Goal: Task Accomplishment & Management: Complete application form

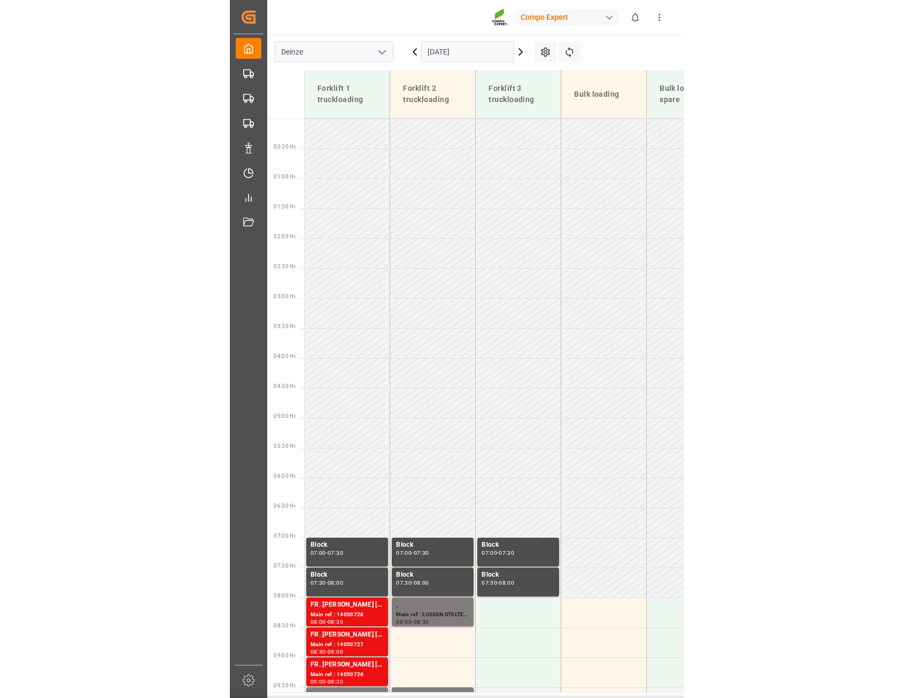
scroll to position [412, 0]
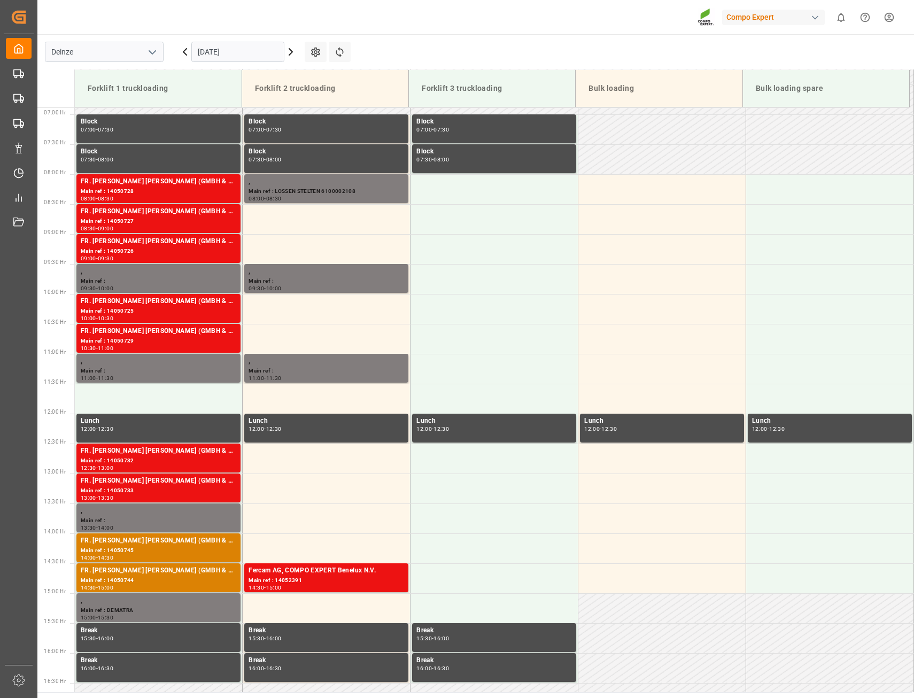
click at [181, 53] on icon at bounding box center [185, 51] width 13 height 13
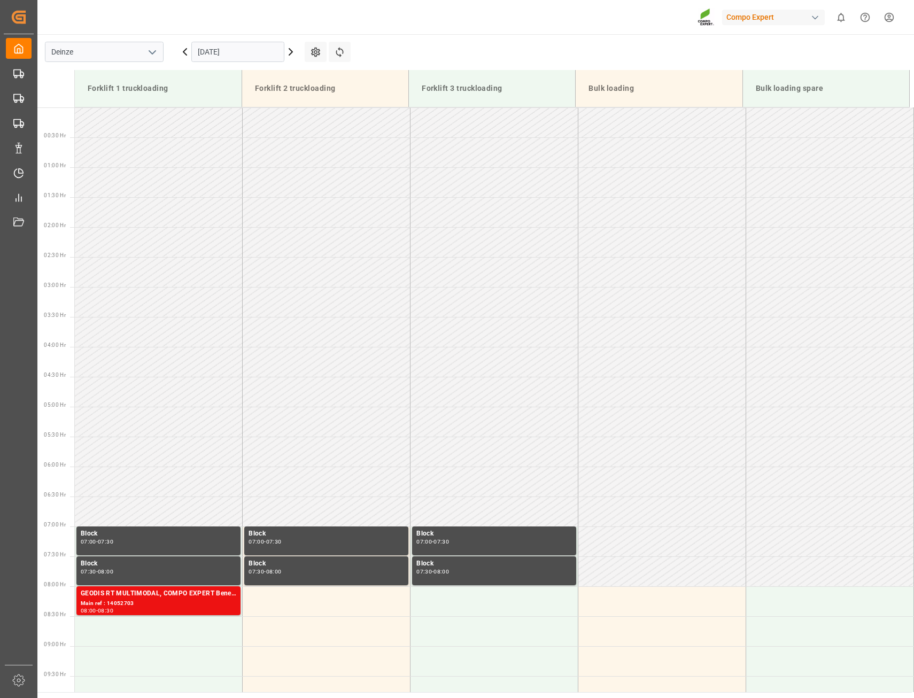
scroll to position [161, 0]
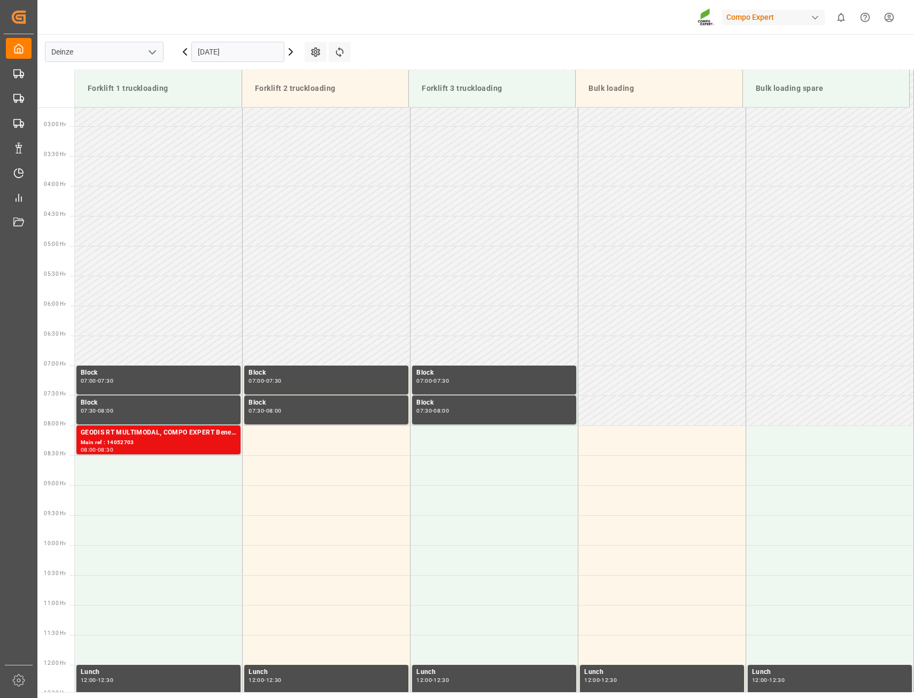
click at [181, 53] on icon at bounding box center [185, 51] width 13 height 13
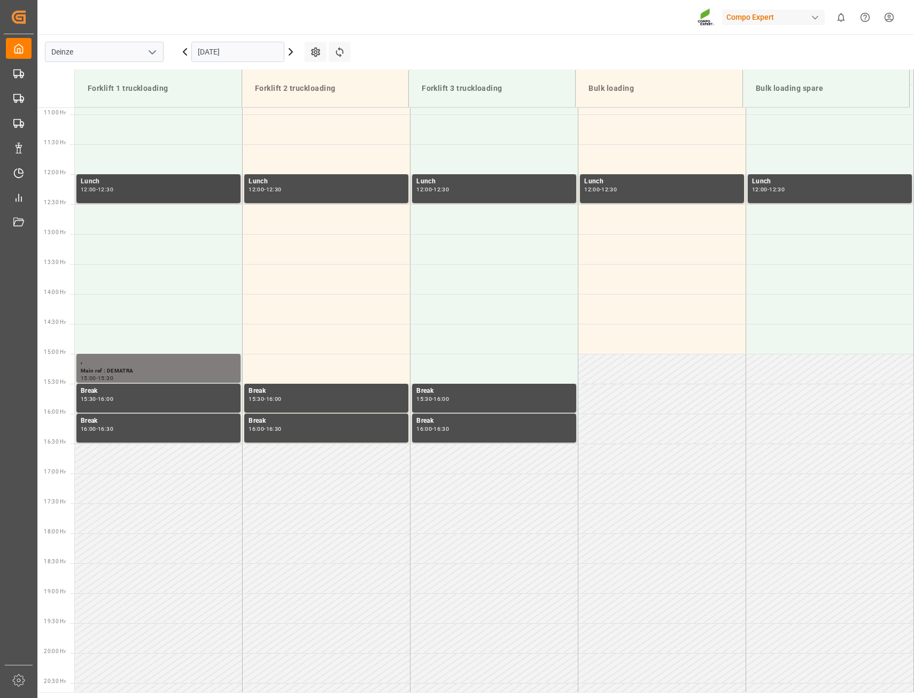
scroll to position [384, 0]
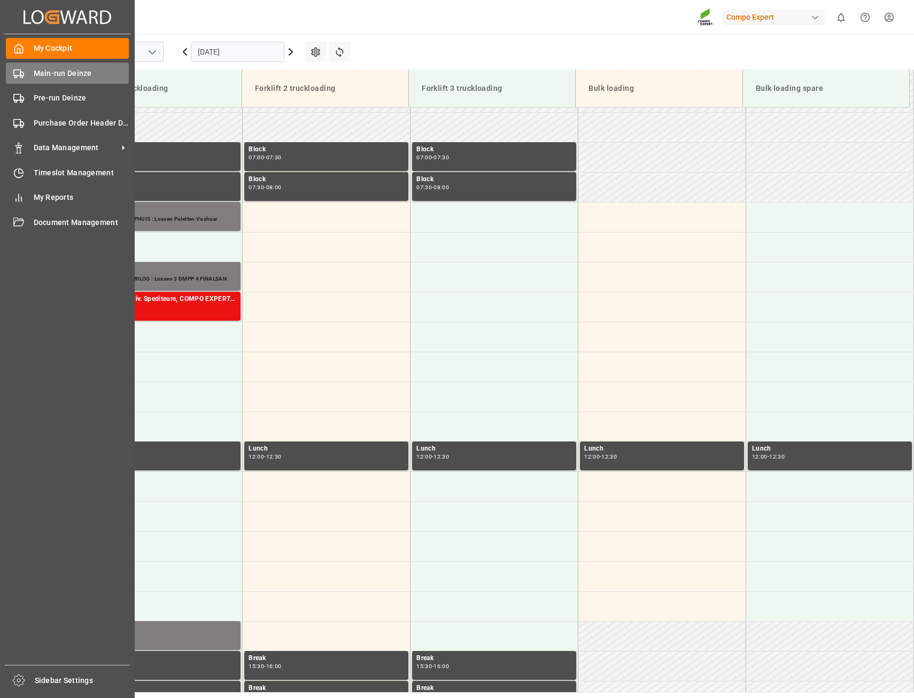
click at [59, 76] on span "Main-run Deinze" at bounding box center [82, 73] width 96 height 11
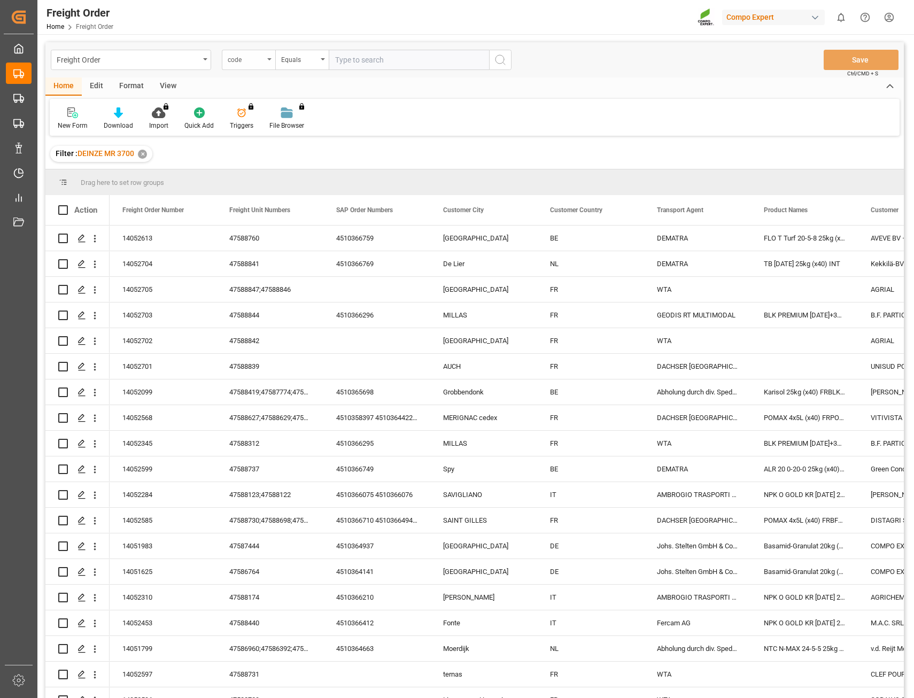
click at [269, 58] on icon "open menu" at bounding box center [269, 59] width 4 height 2
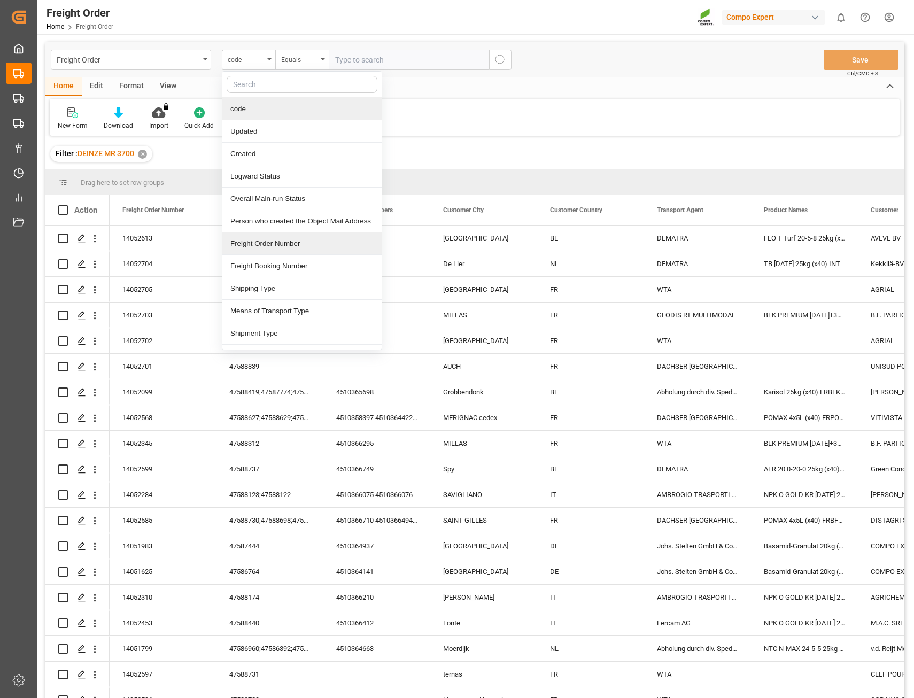
click at [264, 250] on div "Freight Order Number" at bounding box center [301, 244] width 159 height 22
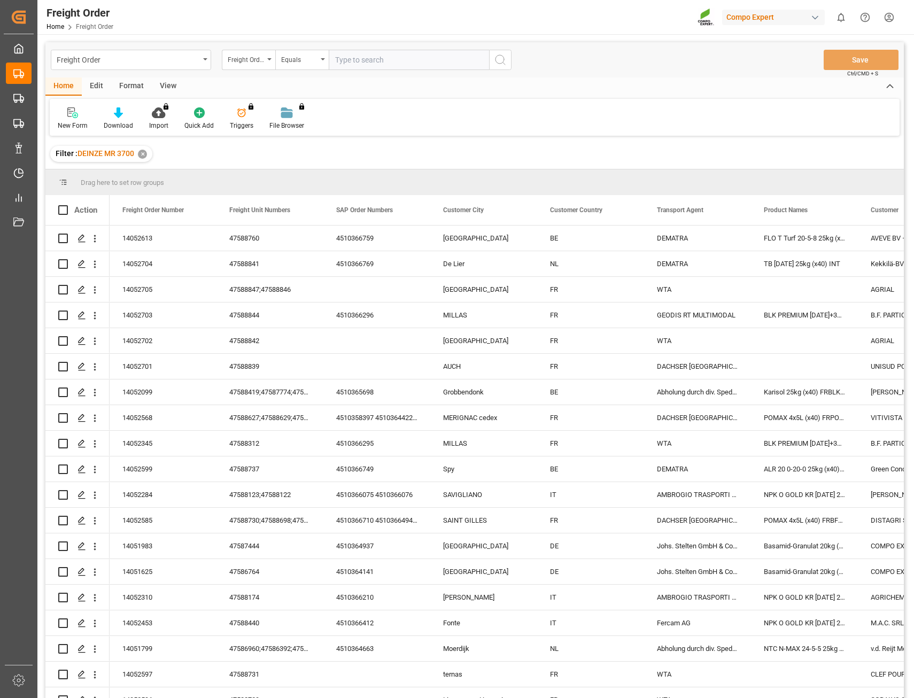
click at [366, 61] on input "text" at bounding box center [409, 60] width 160 height 20
type input "14052431"
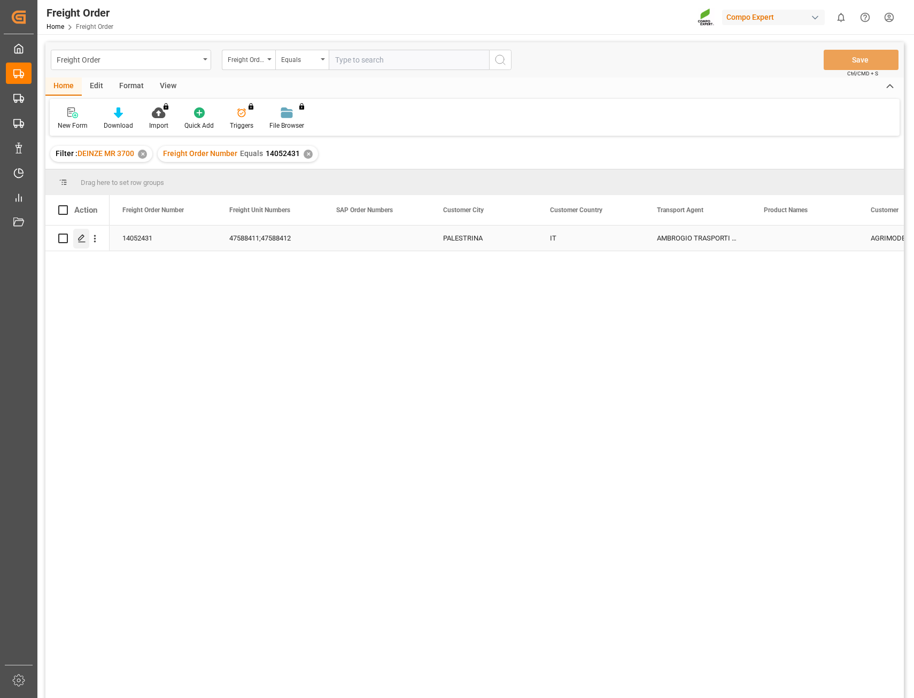
click at [82, 240] on icon "Press SPACE to select this row." at bounding box center [82, 238] width 9 height 9
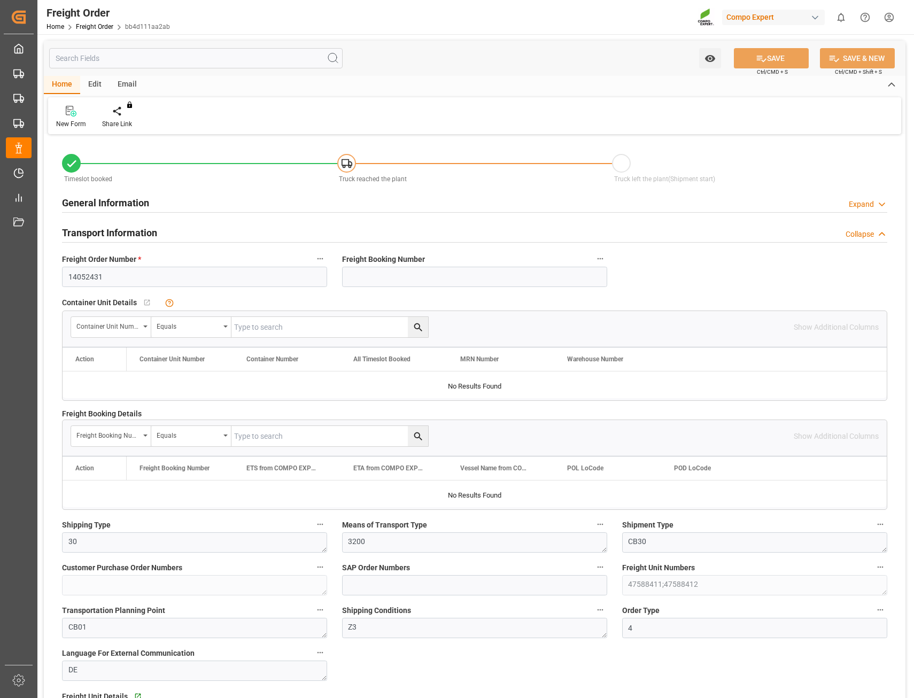
type input "22.09.2025 00:00"
type input "16.09.2025 09:58"
click at [124, 115] on icon at bounding box center [124, 111] width 7 height 11
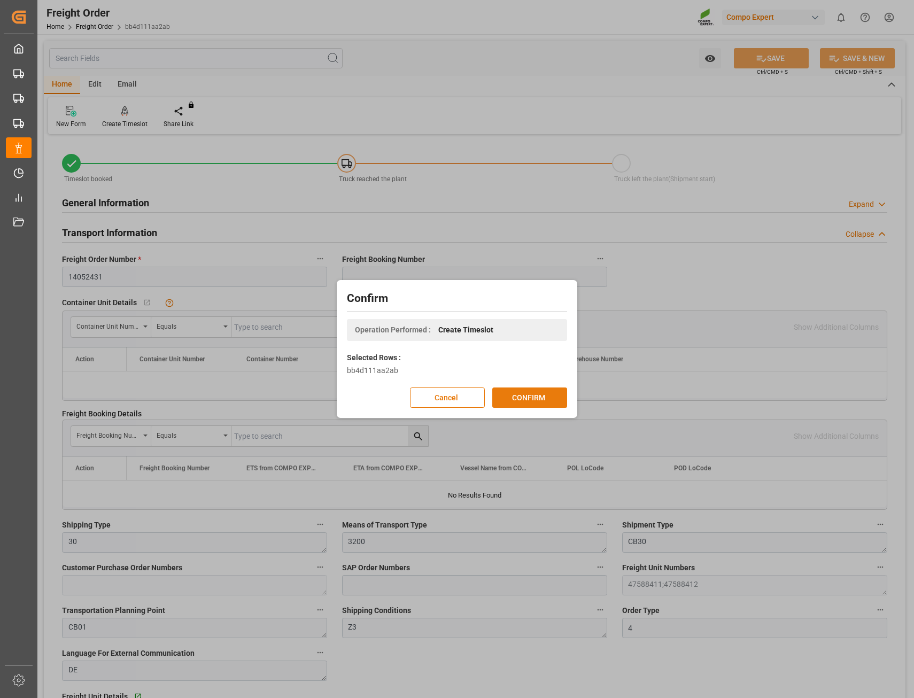
click at [454, 389] on button "CONFIRM" at bounding box center [529, 398] width 75 height 20
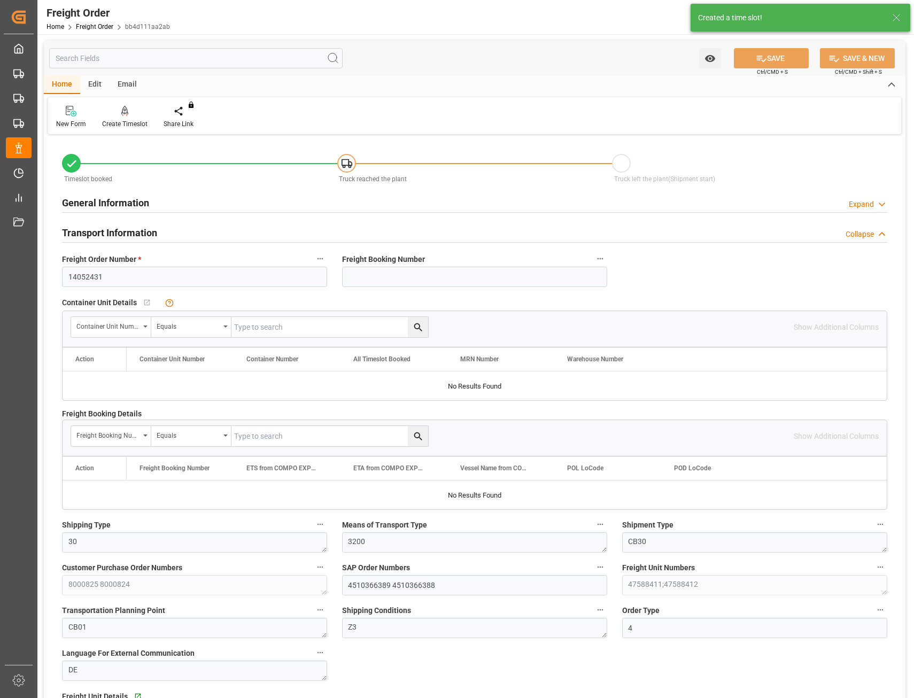
type input "22.09.2025 00:00"
type input "16.09.2025 09:58"
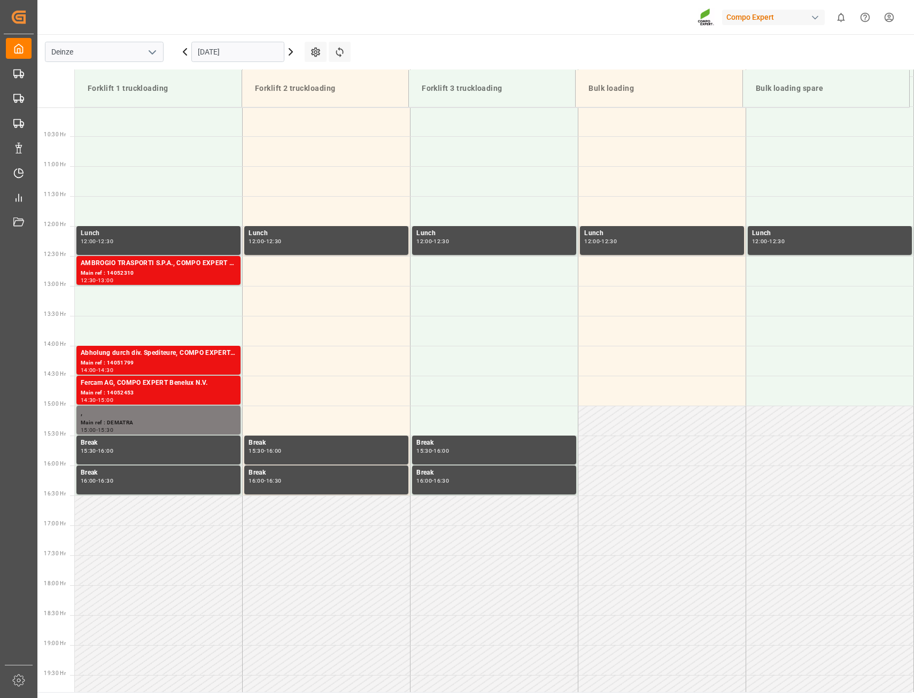
scroll to position [652, 0]
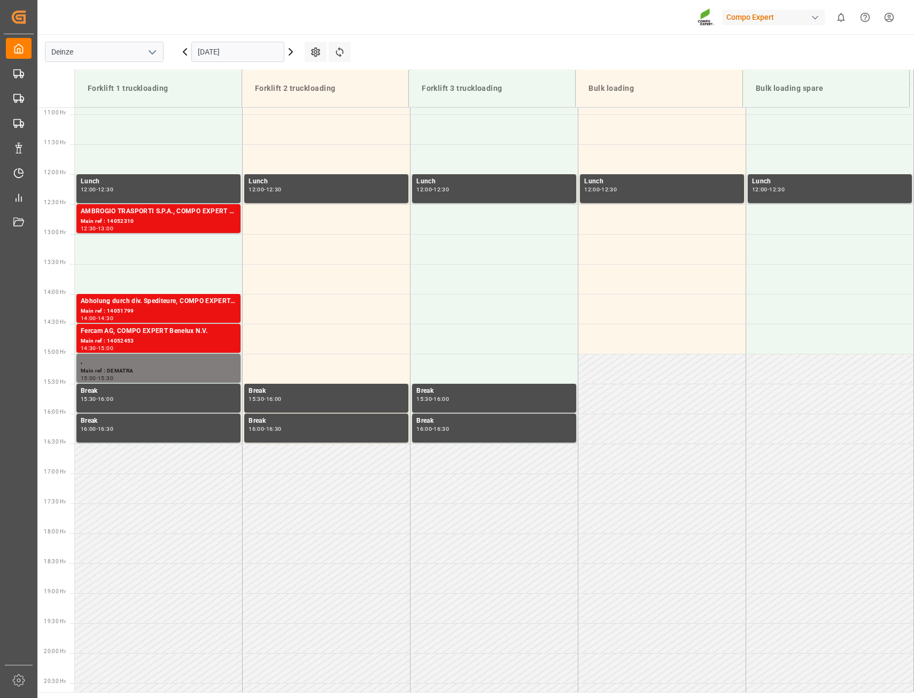
click at [199, 52] on input "[DATE]" at bounding box center [237, 52] width 93 height 20
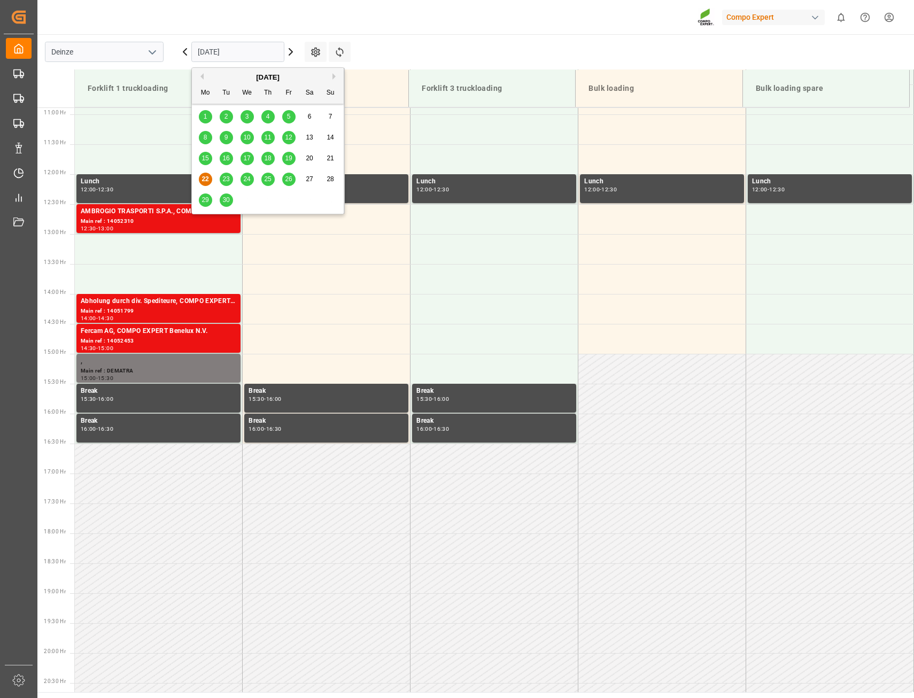
click at [226, 180] on span "23" at bounding box center [225, 178] width 7 height 7
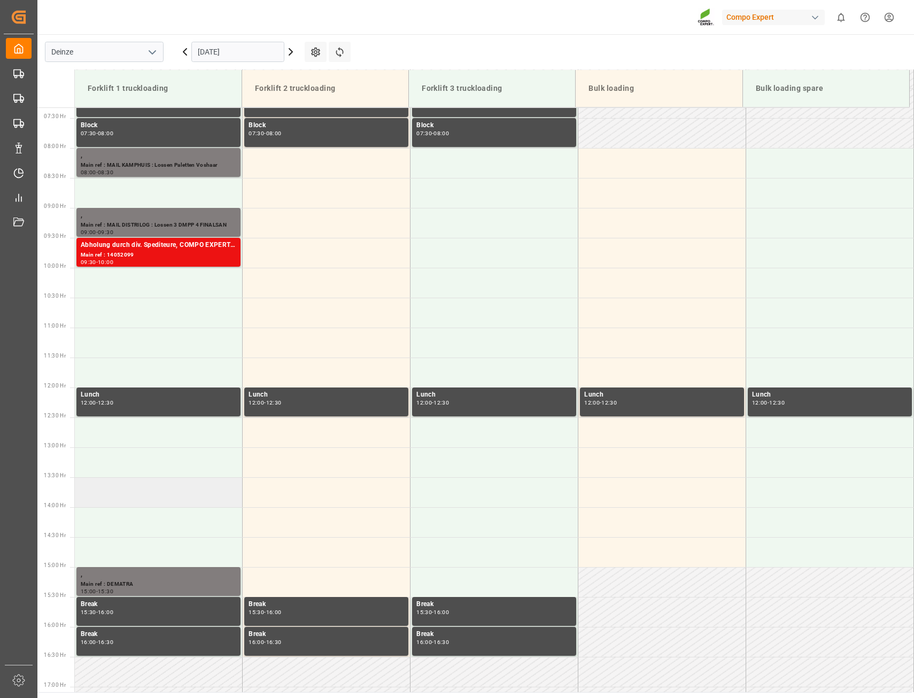
scroll to position [438, 0]
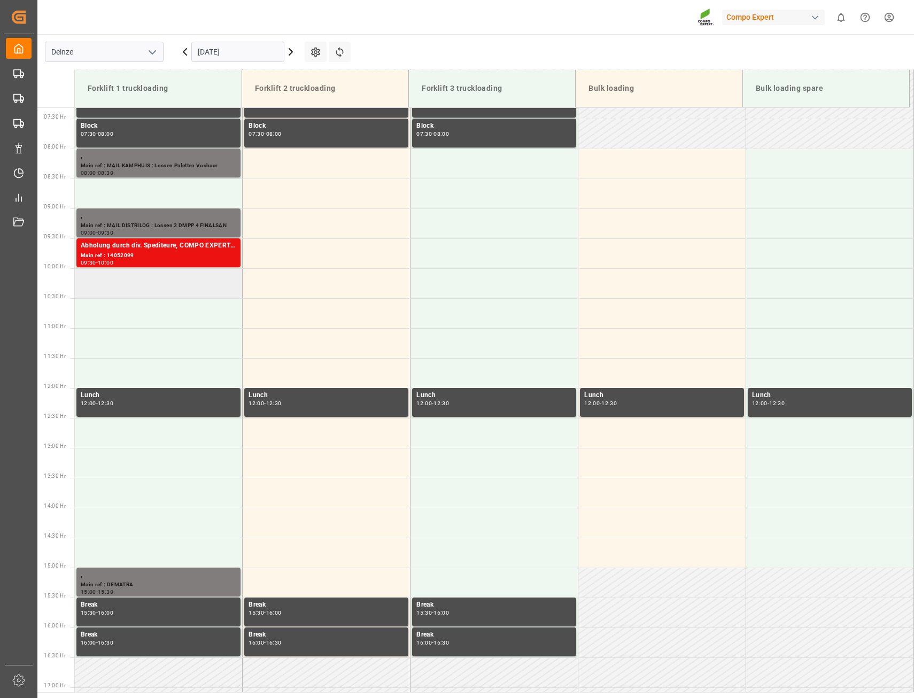
click at [124, 287] on td at bounding box center [159, 283] width 168 height 30
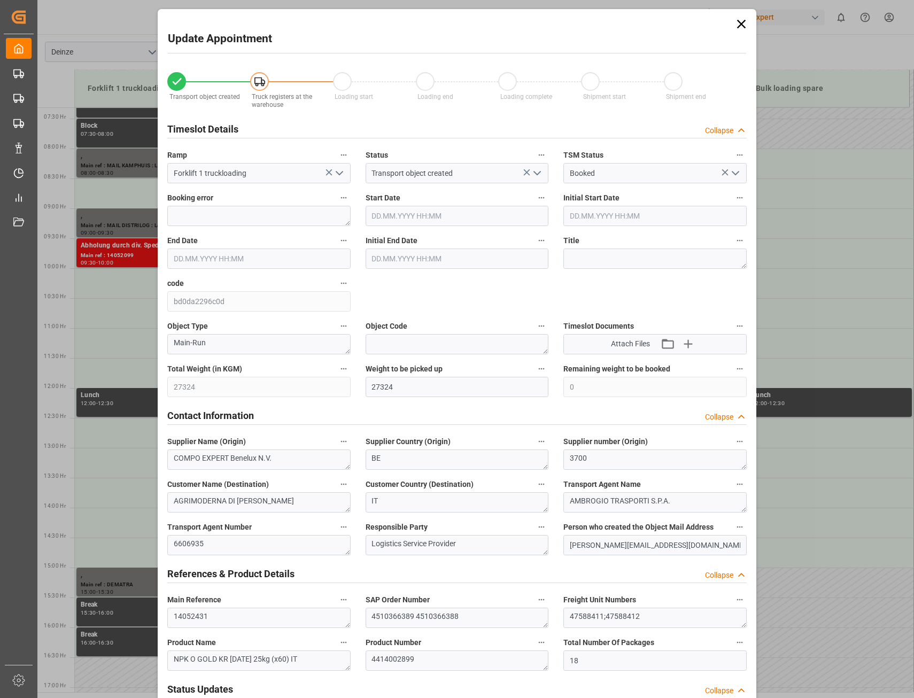
type input "23.09.2025 10:00"
type input "23.09.2025 10:30"
type input "16.09.2025 09:58"
type input "22.09.2025 09:31"
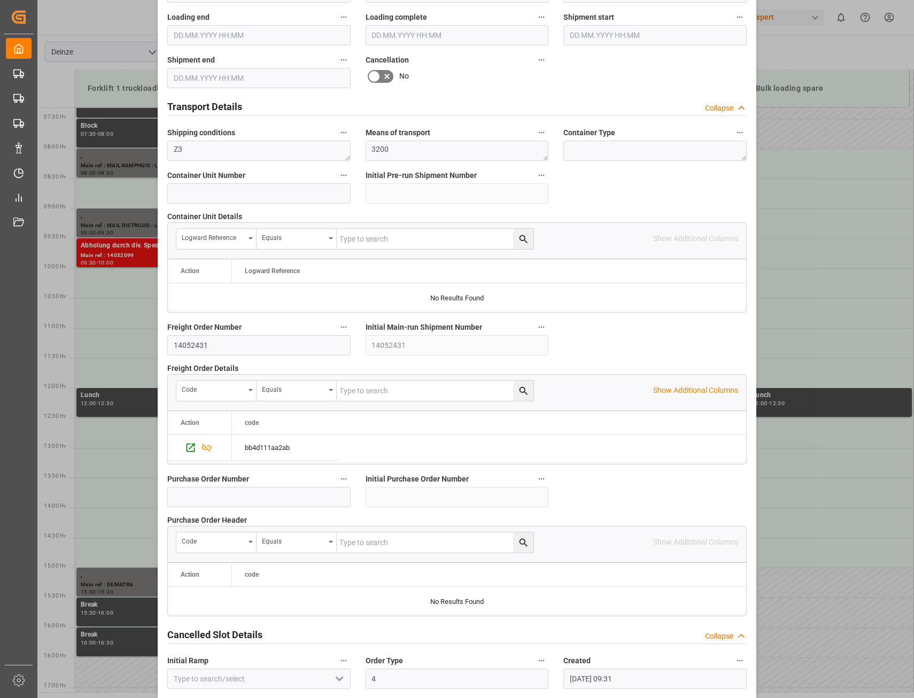
scroll to position [785, 0]
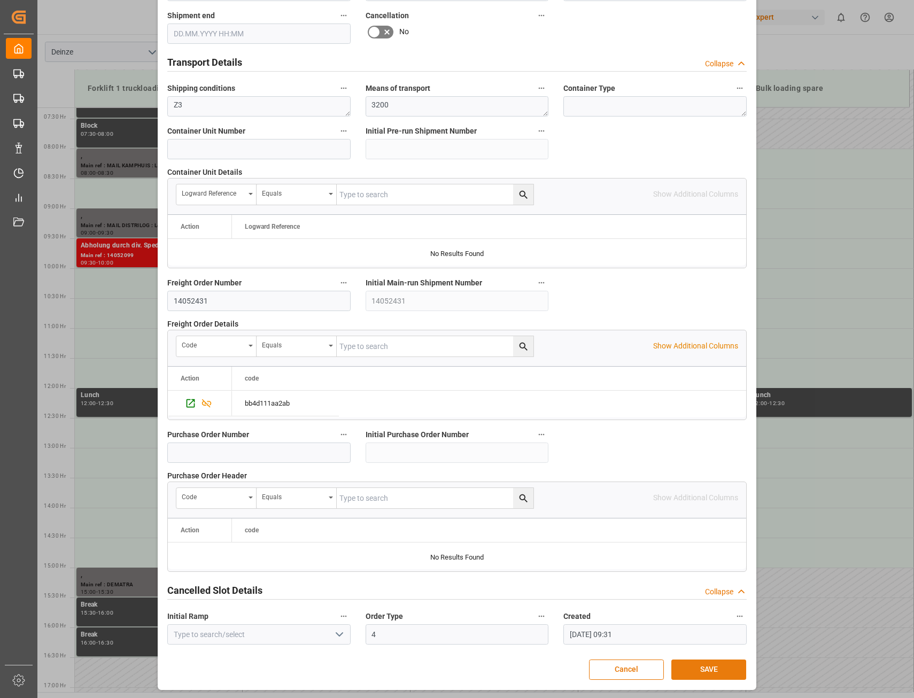
click at [706, 669] on button "SAVE" at bounding box center [709, 670] width 75 height 20
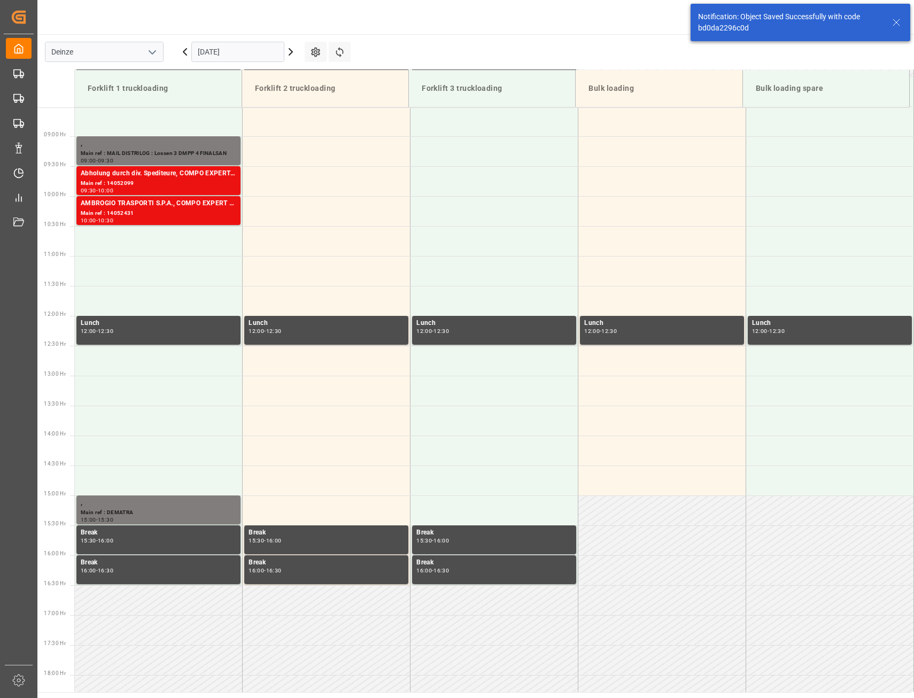
scroll to position [532, 0]
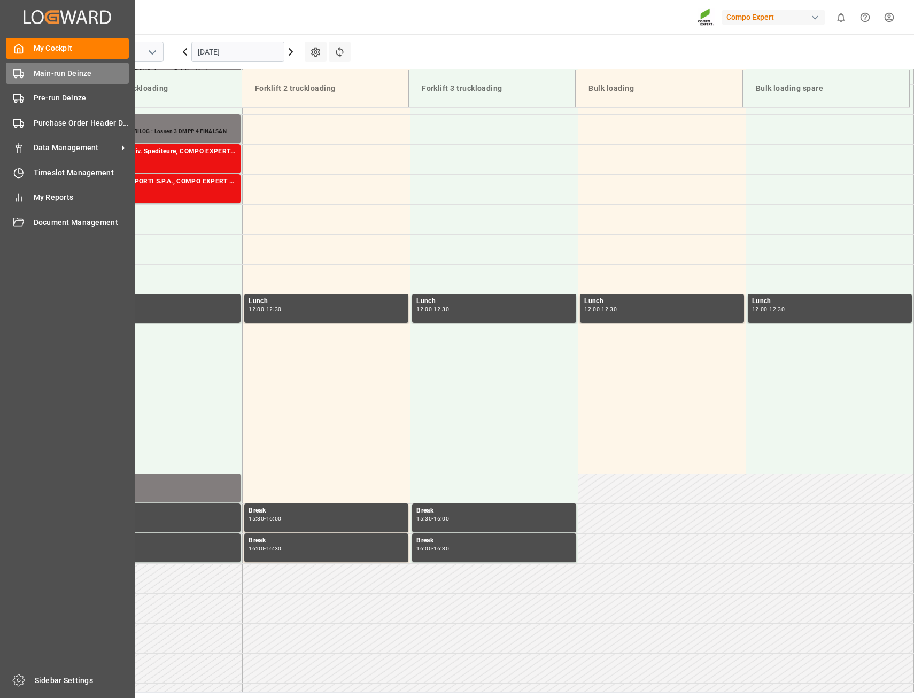
click at [49, 71] on span "Main-run Deinze" at bounding box center [82, 73] width 96 height 11
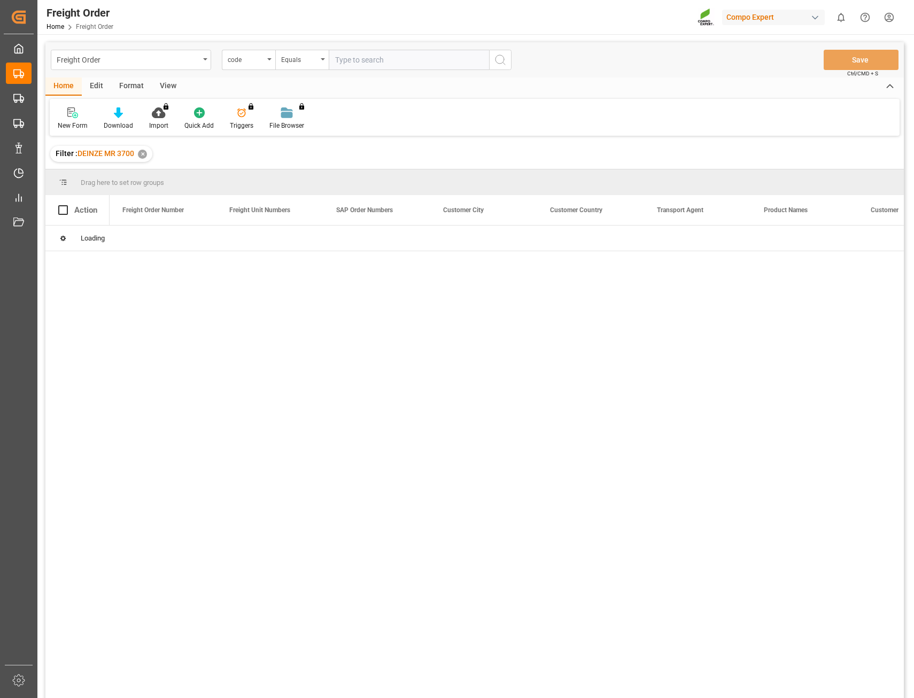
click at [271, 61] on div "code" at bounding box center [248, 60] width 53 height 20
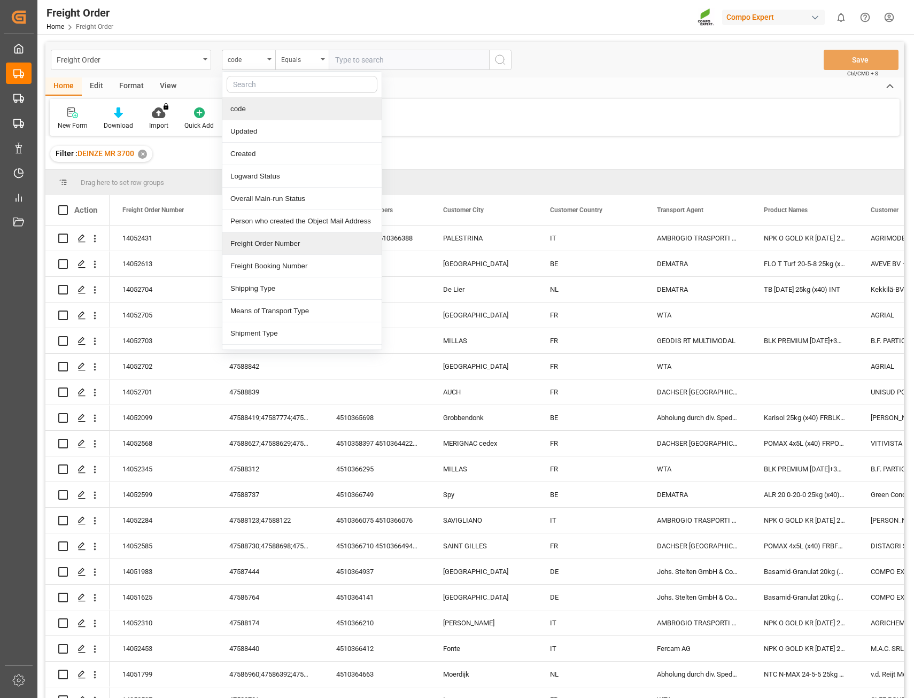
click at [284, 244] on div "Freight Order Number" at bounding box center [301, 244] width 159 height 22
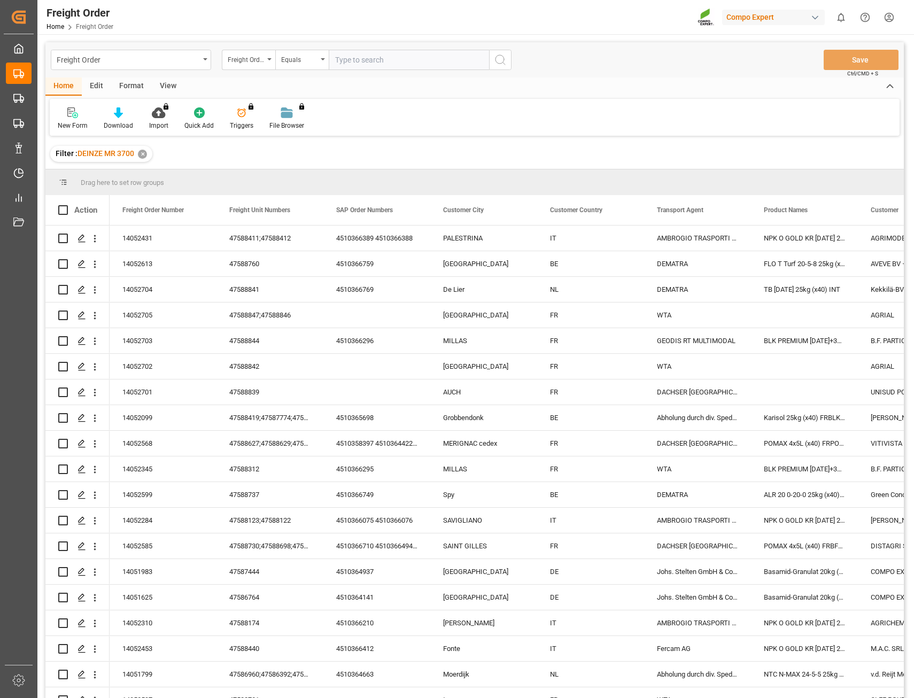
click at [364, 62] on input "text" at bounding box center [409, 60] width 160 height 20
type input "14052389"
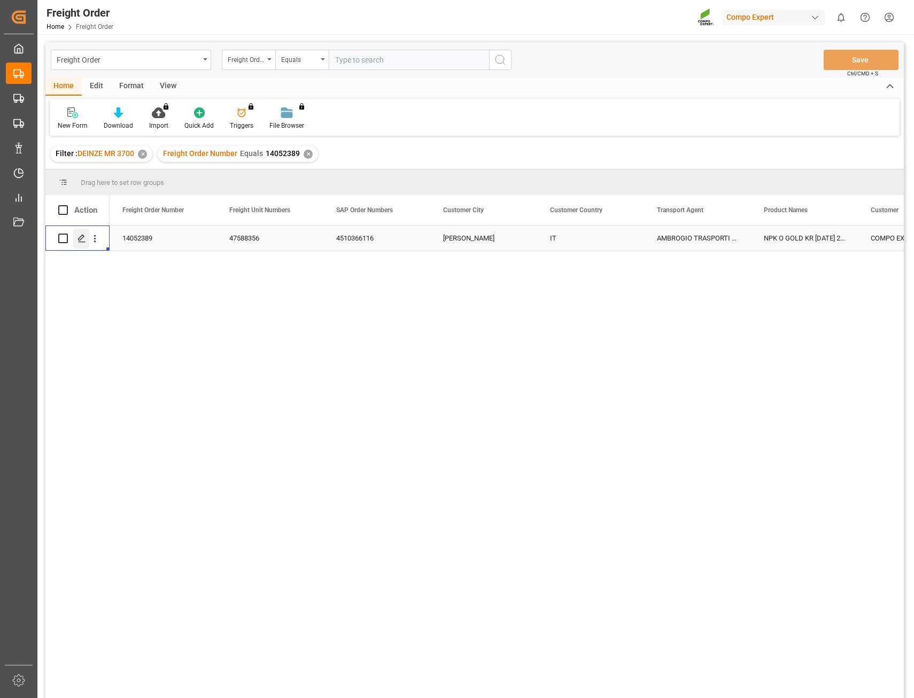
click at [80, 239] on icon "Press SPACE to select this row." at bounding box center [82, 238] width 9 height 9
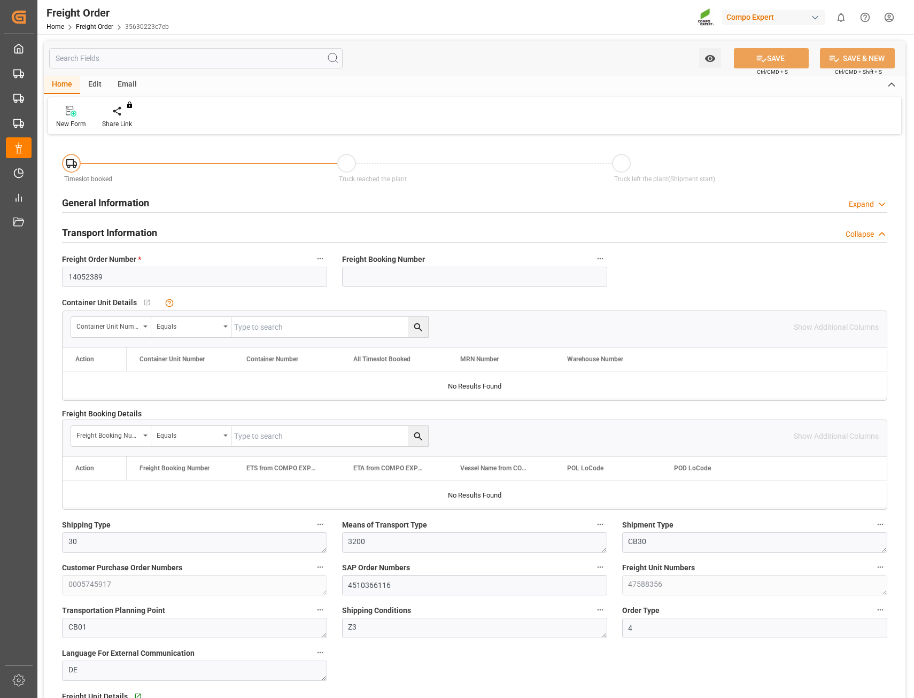
type input "22.09.2025 00:00"
type input "15.09.2025 16:02"
click at [115, 119] on div "Create Timeslot" at bounding box center [124, 124] width 45 height 10
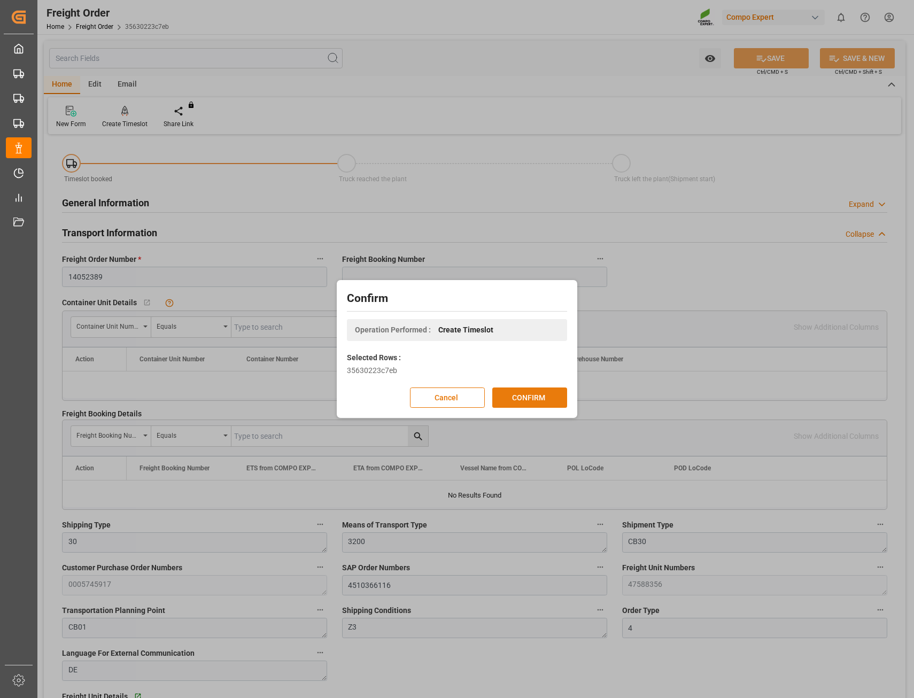
click at [531, 395] on button "CONFIRM" at bounding box center [529, 398] width 75 height 20
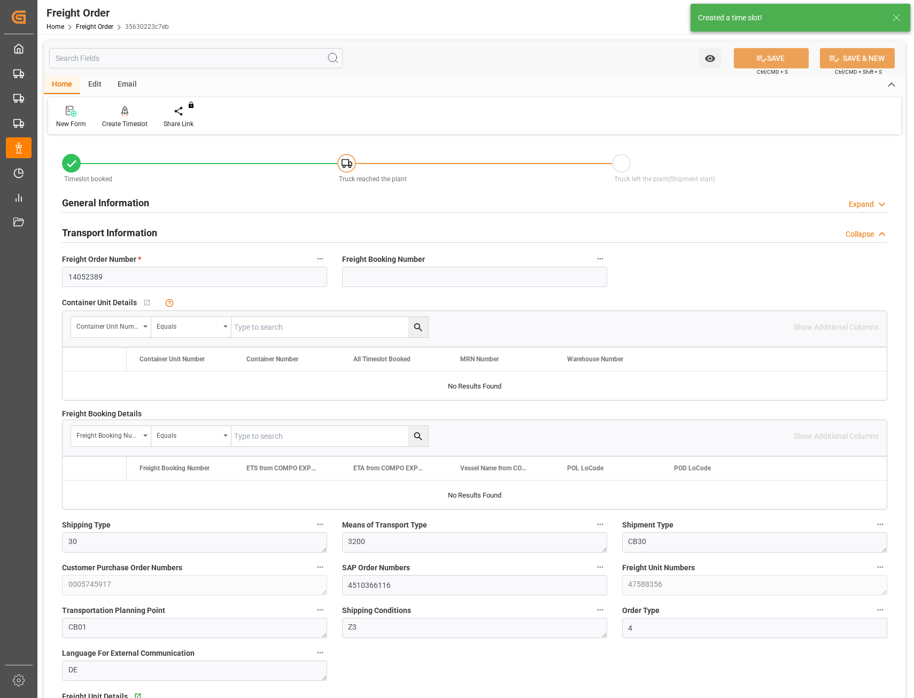
type input "18"
type input "27324"
type input "0"
type input "27324"
type input "22.09.2025 00:00"
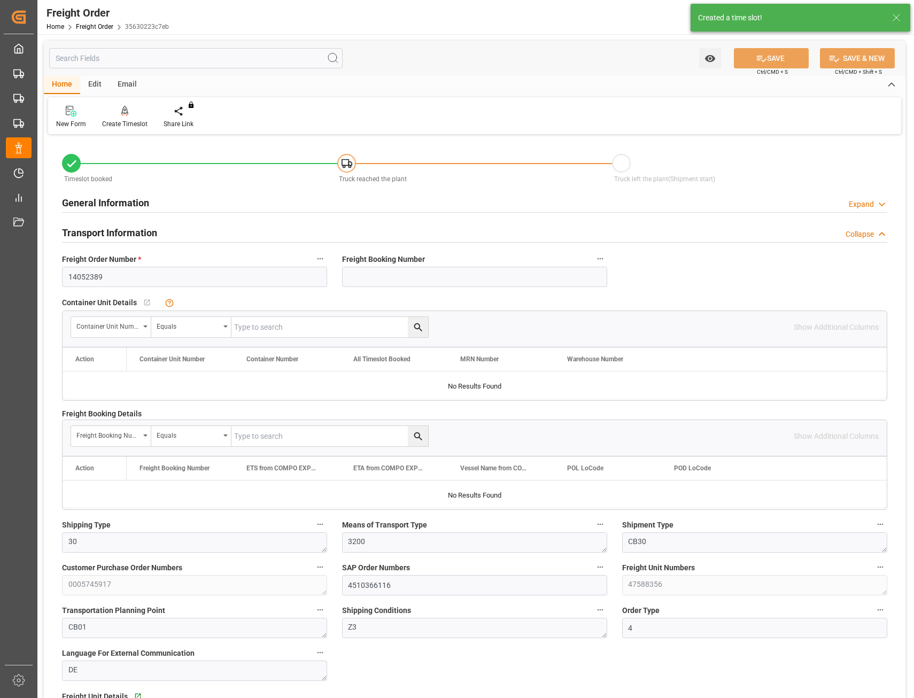
type input "15.09.2025 16:02"
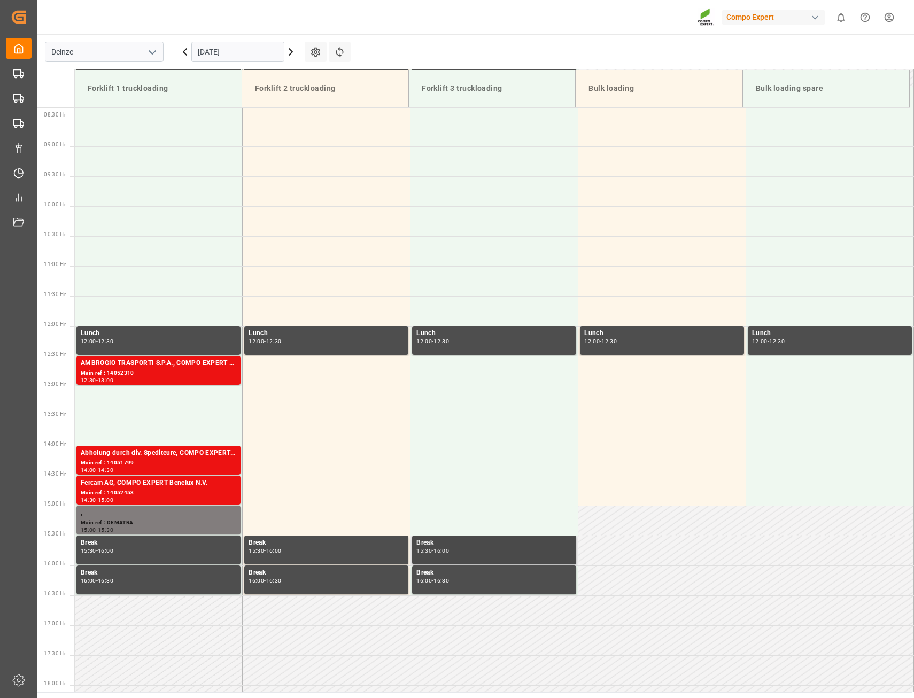
scroll to position [491, 0]
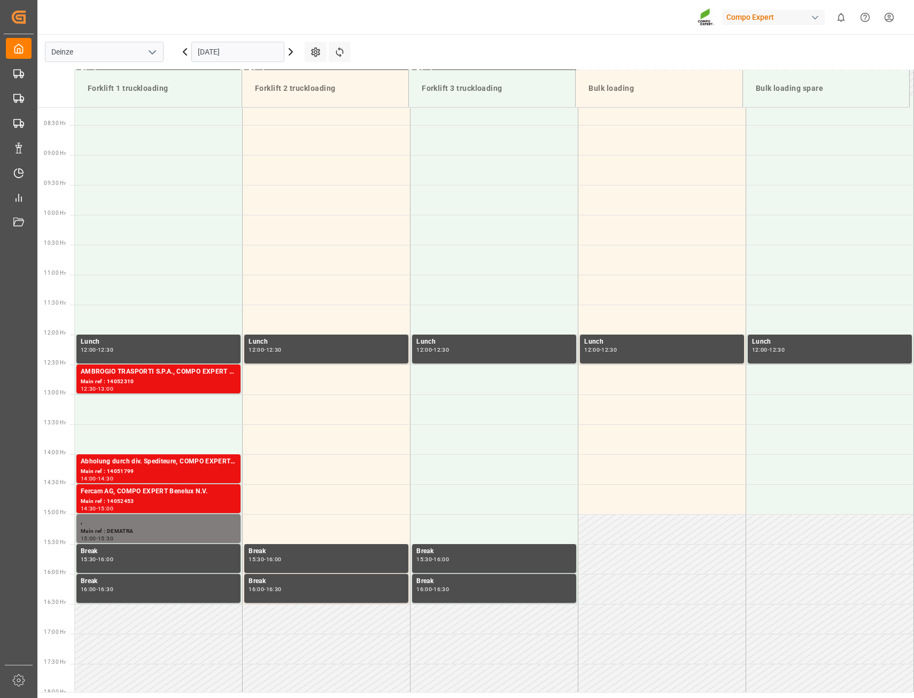
click at [292, 52] on icon at bounding box center [290, 52] width 3 height 6
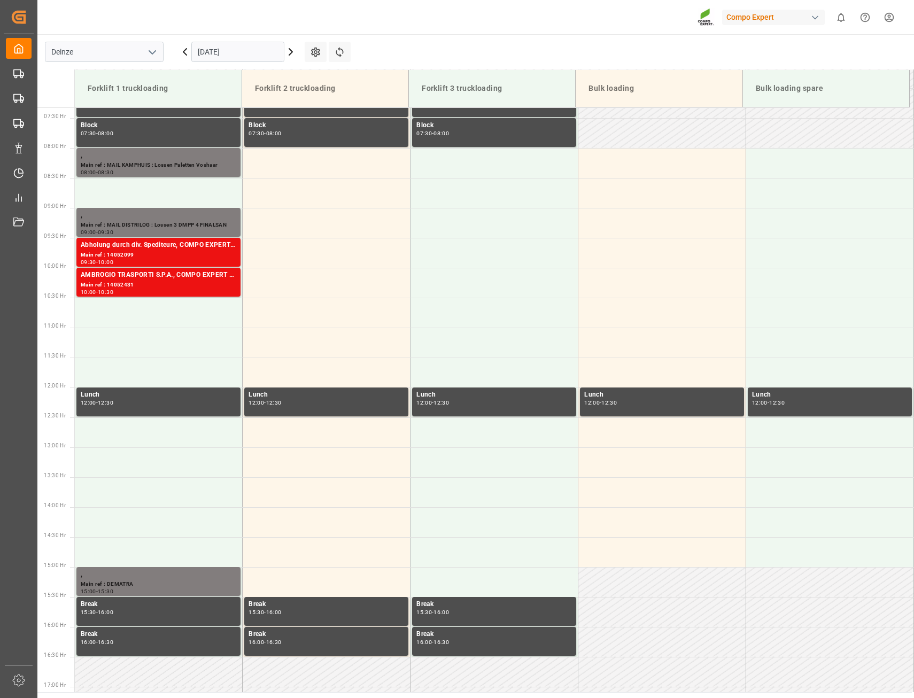
scroll to position [438, 0]
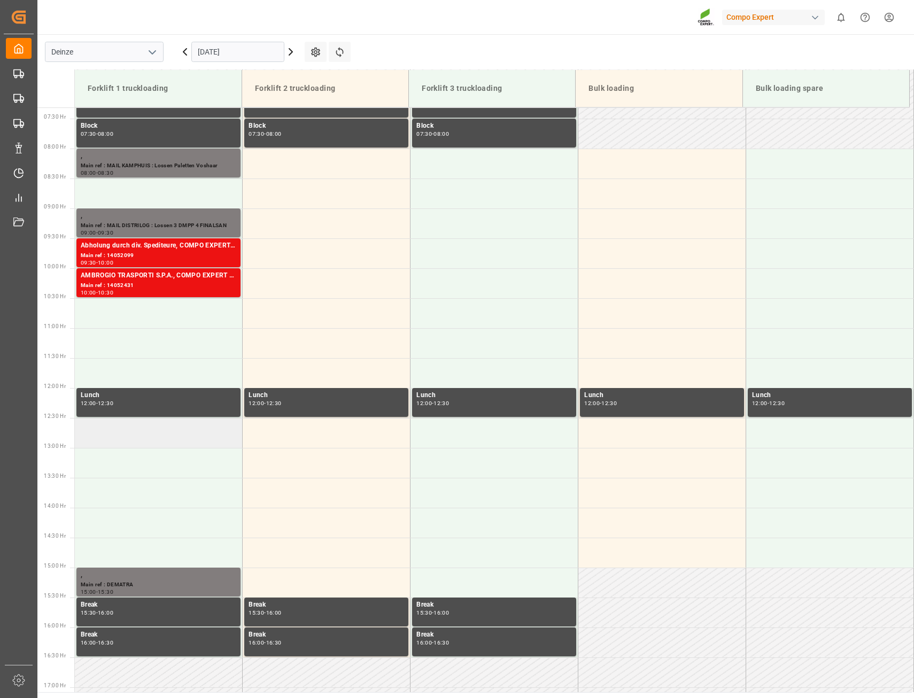
click at [118, 437] on td at bounding box center [159, 433] width 168 height 30
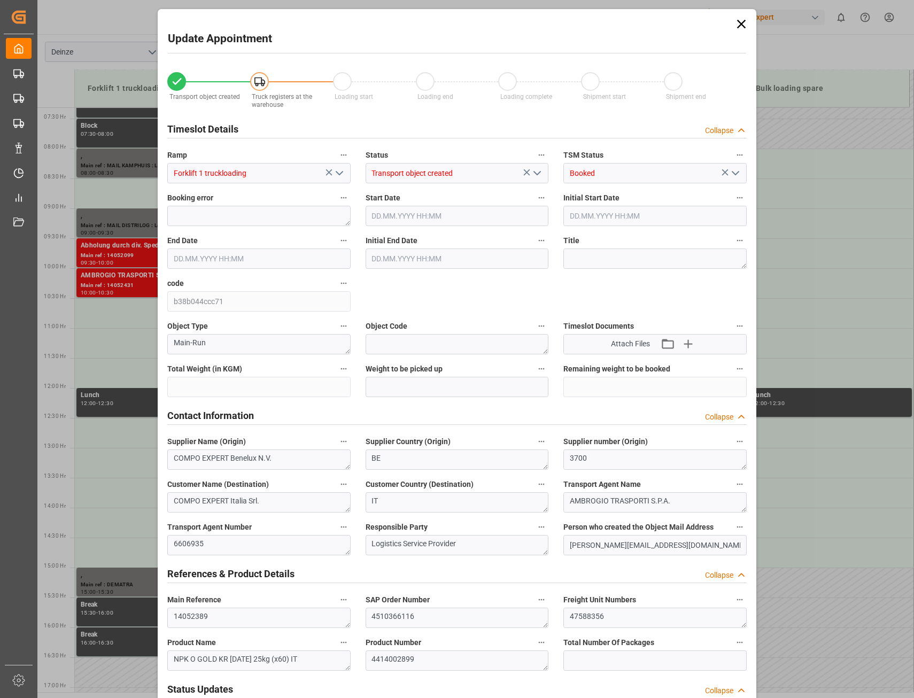
type input "27324"
type input "0"
type input "18"
type input "23.09.2025 12:30"
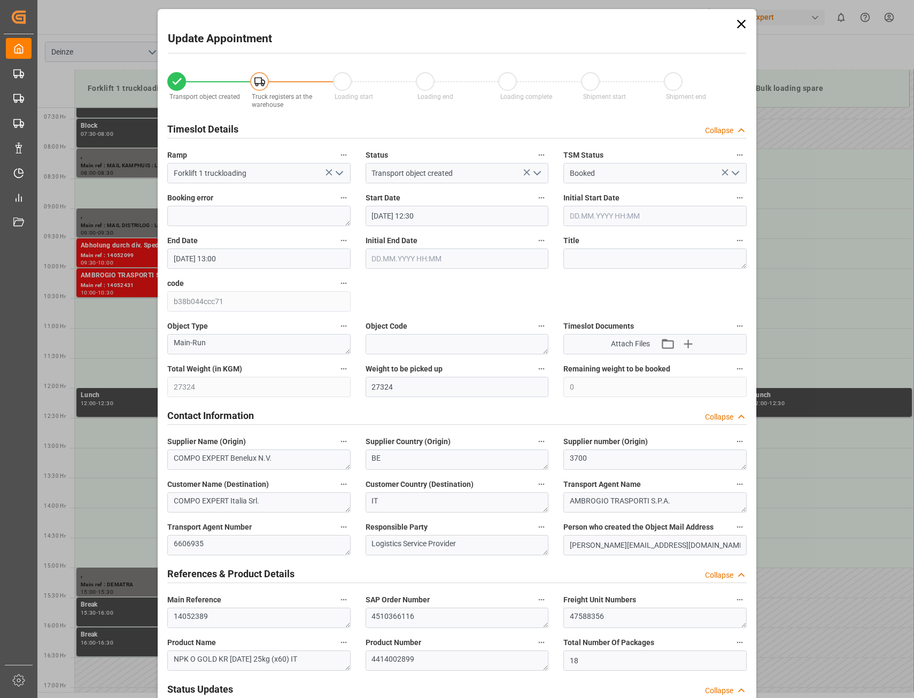
type input "23.09.2025 13:00"
type input "15.09.2025 16:02"
type input "22.09.2025 09:33"
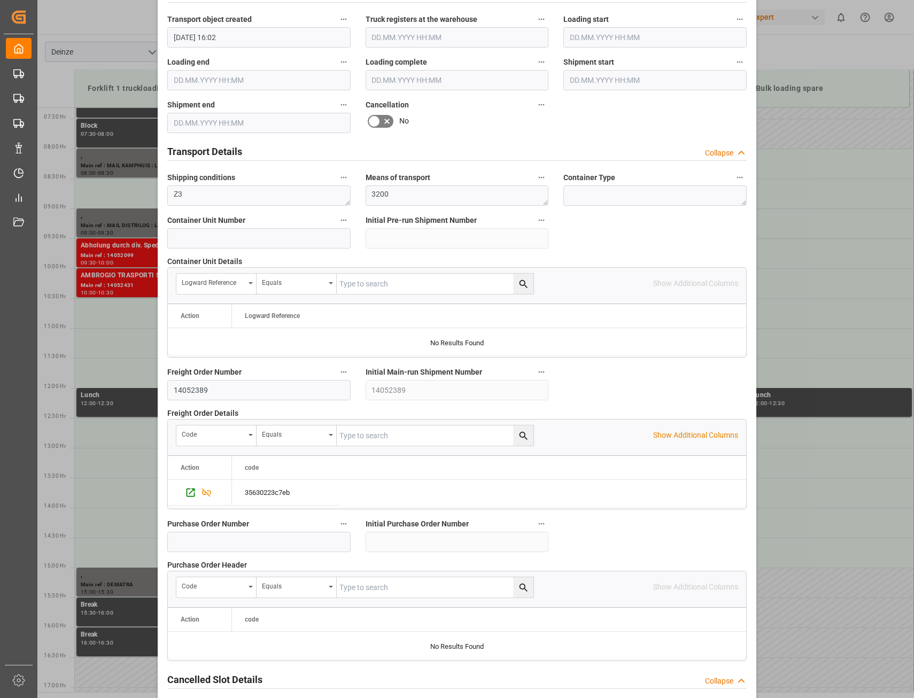
scroll to position [785, 0]
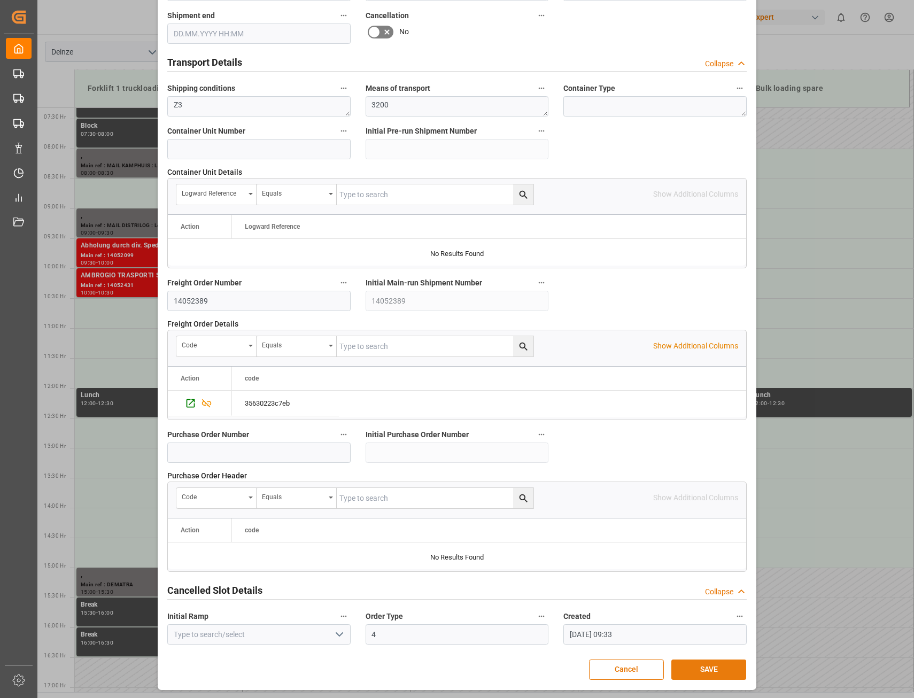
click at [698, 664] on button "SAVE" at bounding box center [709, 670] width 75 height 20
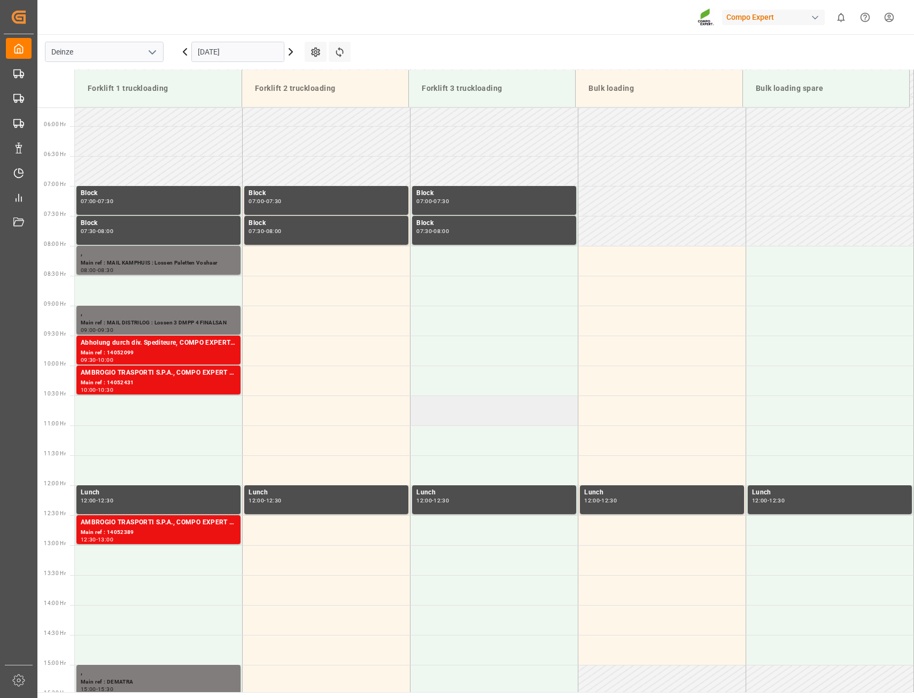
scroll to position [331, 0]
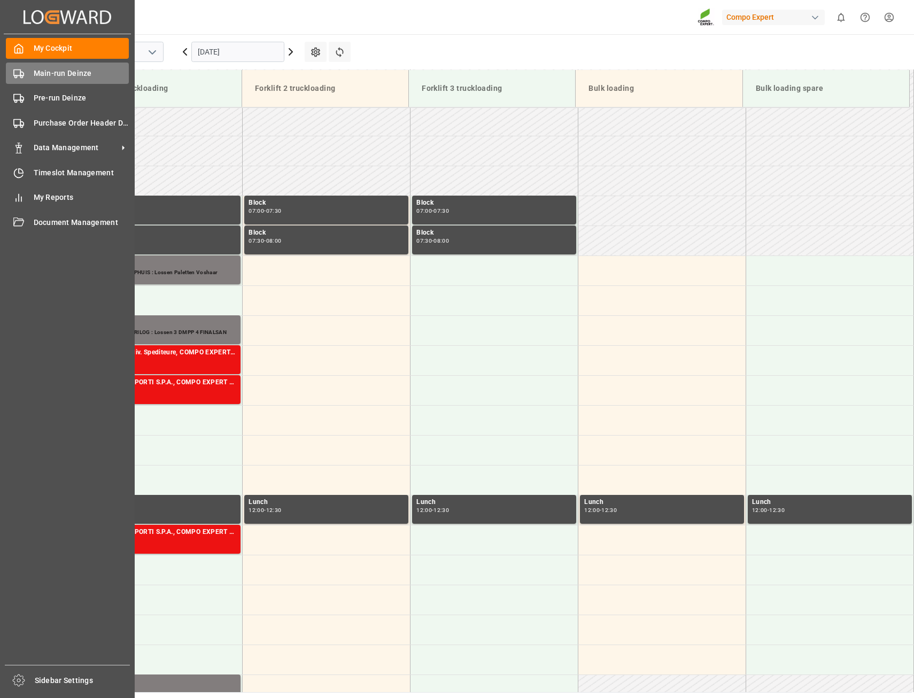
click at [48, 75] on span "Main-run Deinze" at bounding box center [82, 73] width 96 height 11
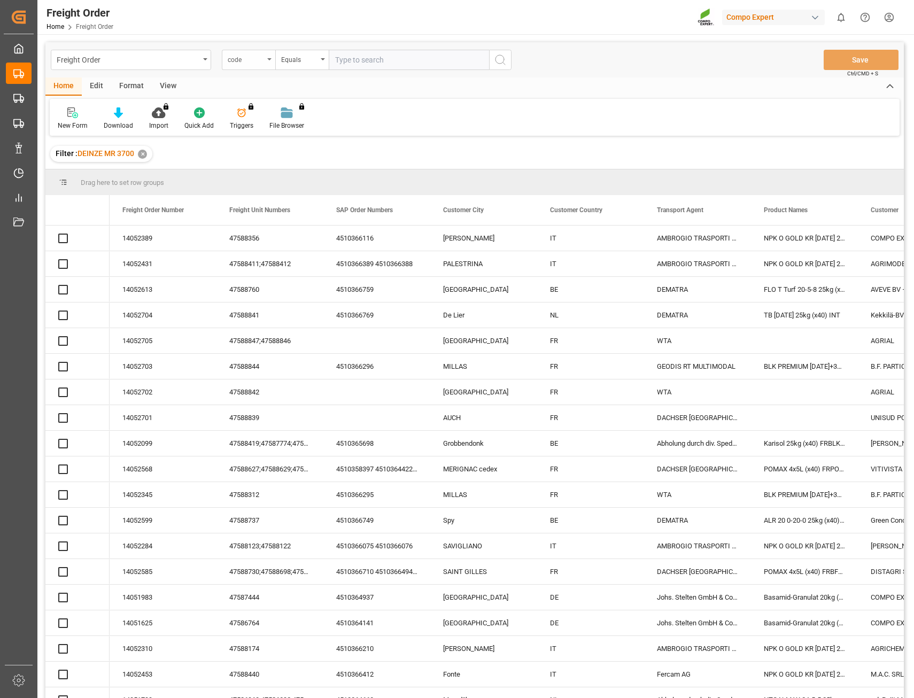
click at [267, 61] on div "code" at bounding box center [248, 60] width 53 height 20
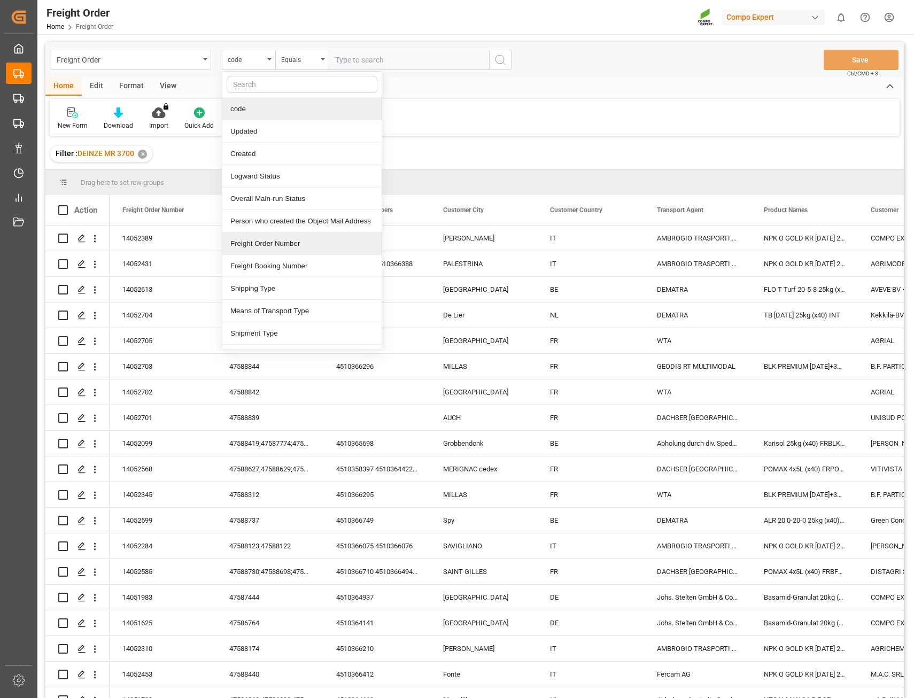
click at [278, 249] on div "Freight Order Number" at bounding box center [301, 244] width 159 height 22
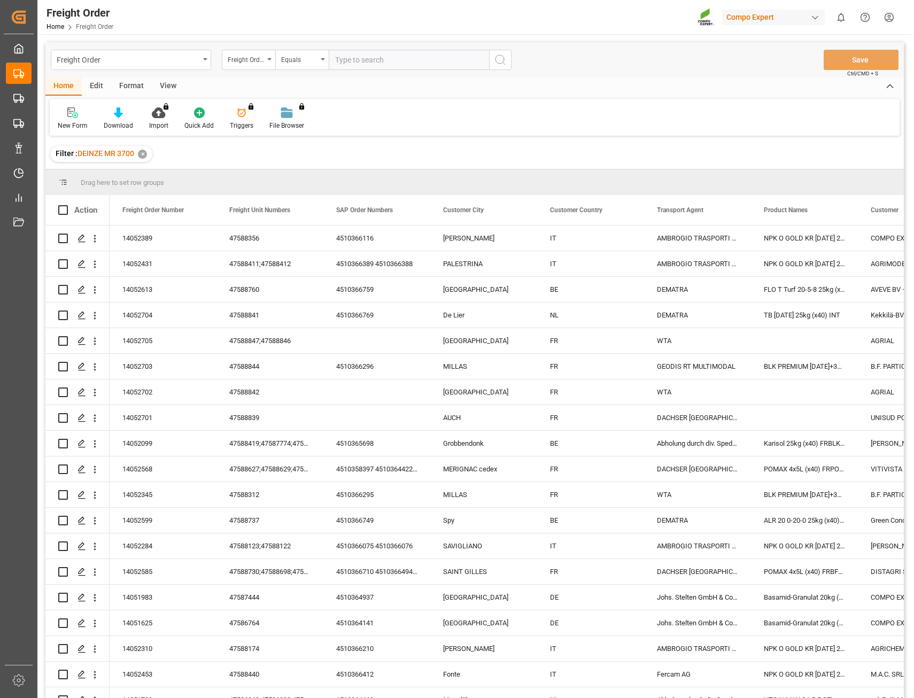
click at [360, 61] on input "text" at bounding box center [409, 60] width 160 height 20
type input "14052390"
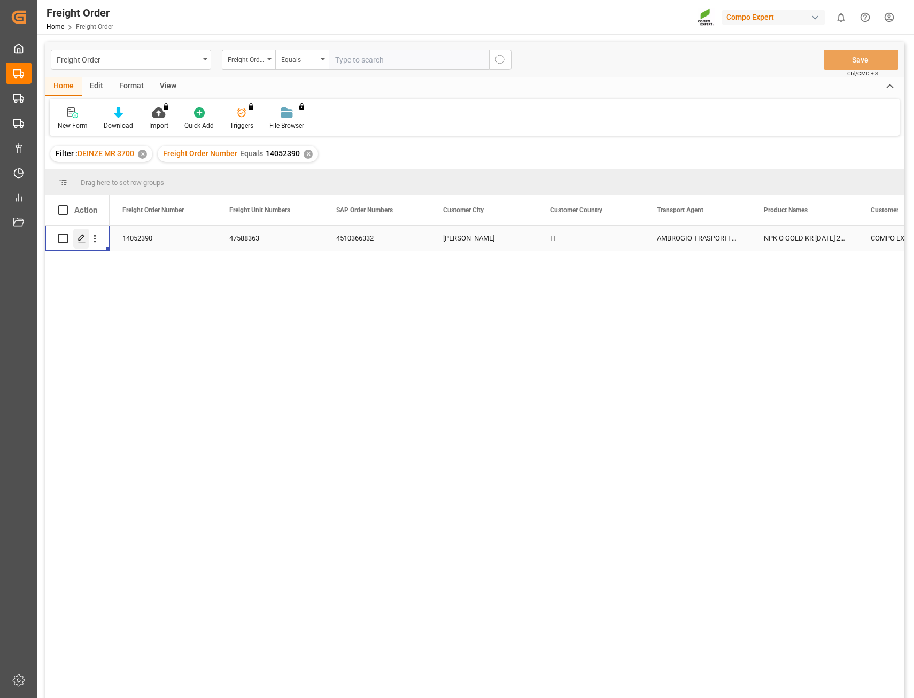
click at [80, 240] on polygon "Press SPACE to select this row." at bounding box center [81, 237] width 5 height 5
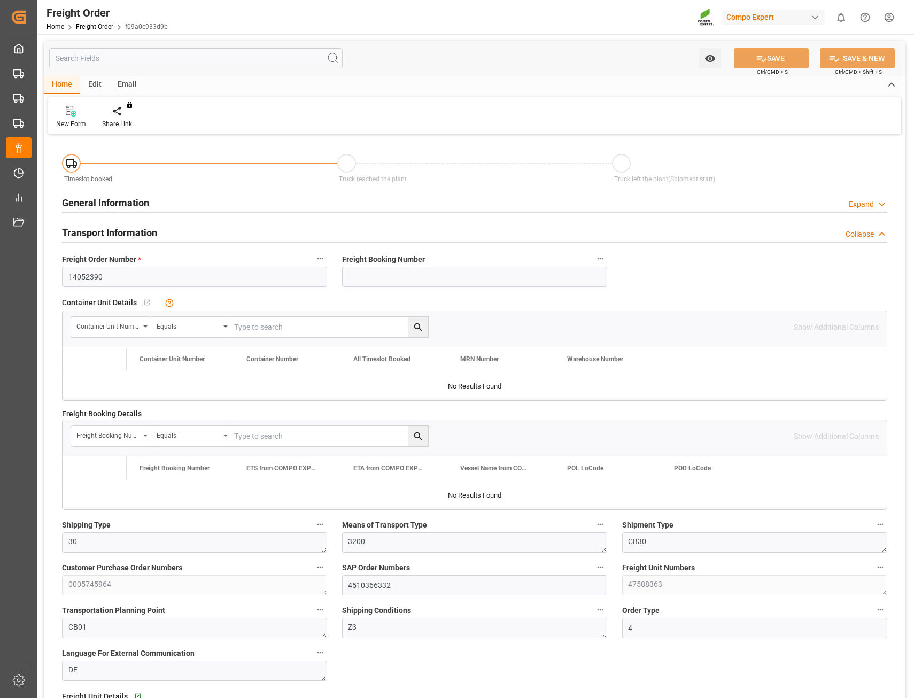
type input "33"
type input "27194"
type input "0"
type input "25.09.2025 00:00"
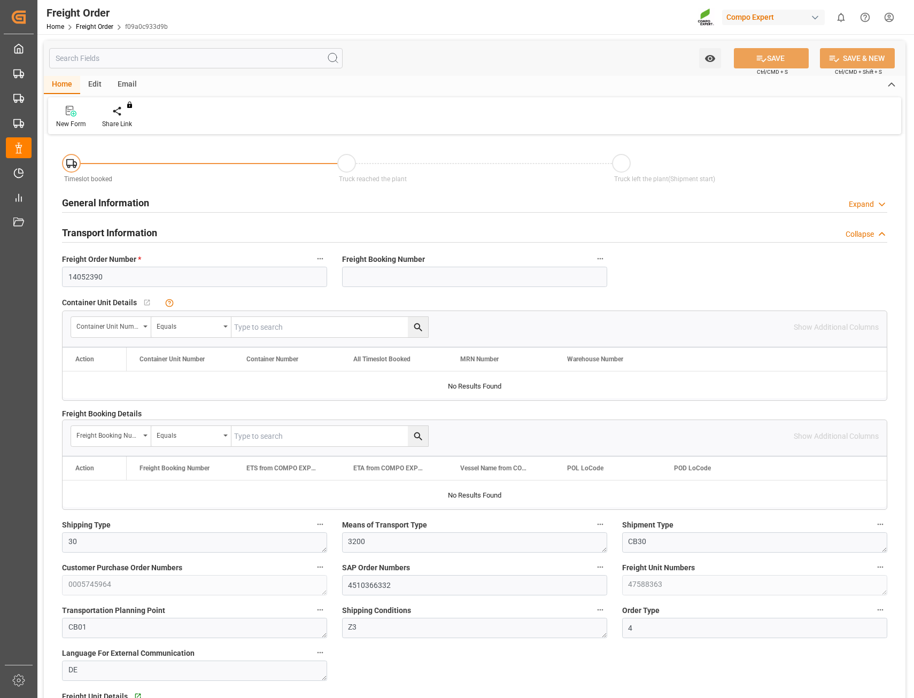
type input "[DATE] 16:00"
click at [133, 113] on div at bounding box center [124, 110] width 45 height 11
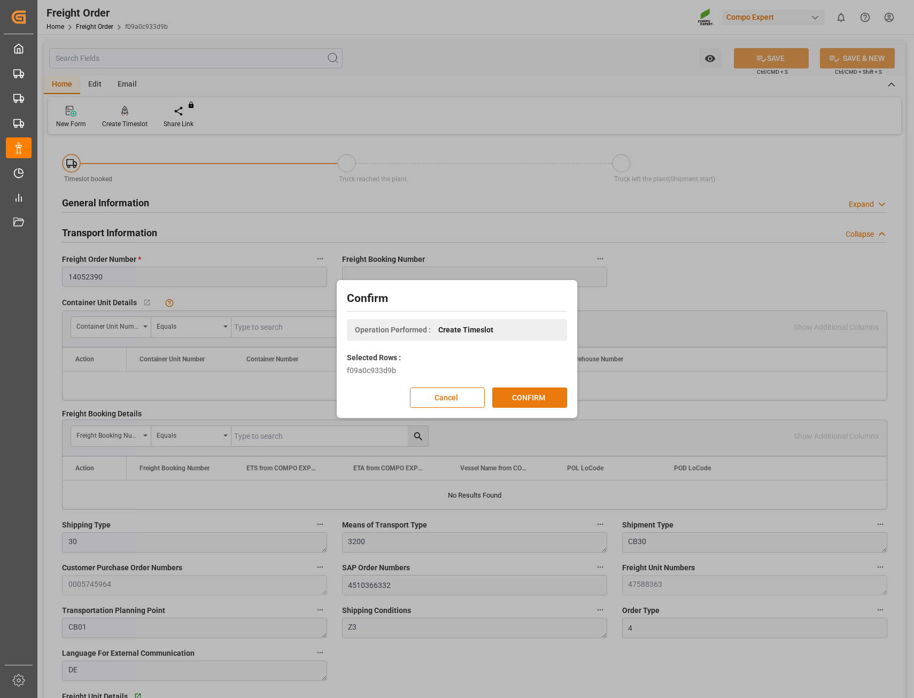
click at [529, 398] on button "CONFIRM" at bounding box center [529, 398] width 75 height 20
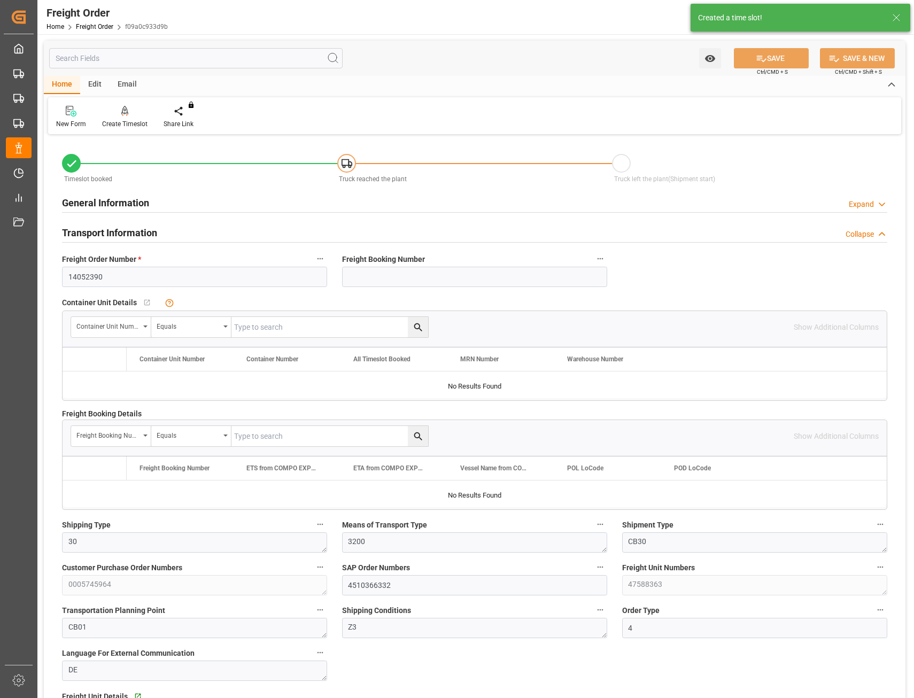
type input "33"
type input "27194"
type input "0"
type input "27194"
type input "25.09.2025 00:00"
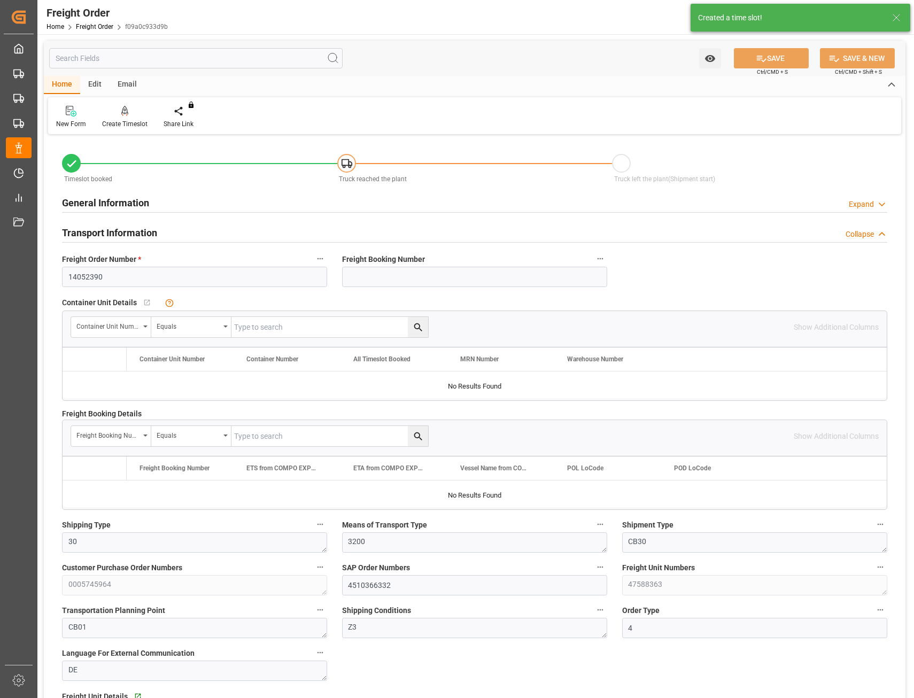
type input "[DATE] 16:00"
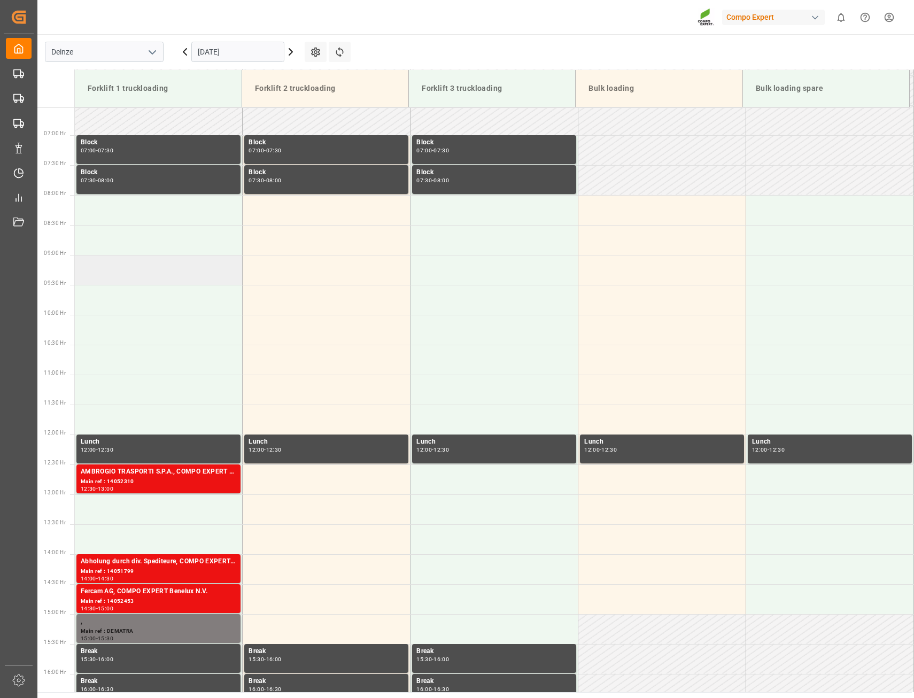
scroll to position [384, 0]
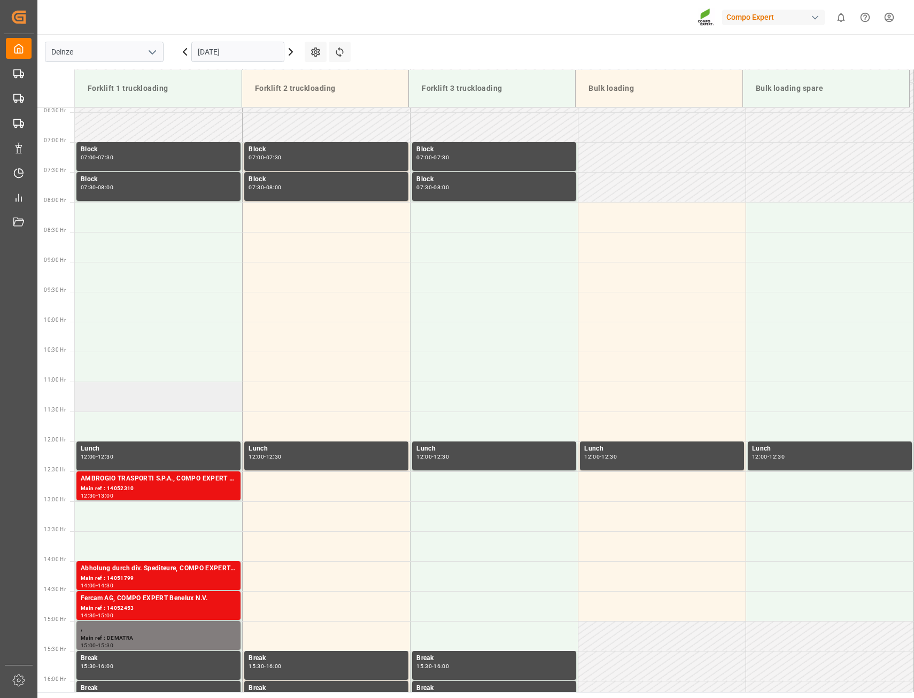
drag, startPoint x: 123, startPoint y: 370, endPoint x: 120, endPoint y: 404, distance: 34.4
click at [122, 397] on tbody "Block 07:00 - 07:30 Block 07:00 - 07:30 Block 07:00 - 07:30 Block 07:30 - 08:00…" at bounding box center [494, 441] width 839 height 1437
click at [119, 402] on td at bounding box center [159, 397] width 168 height 30
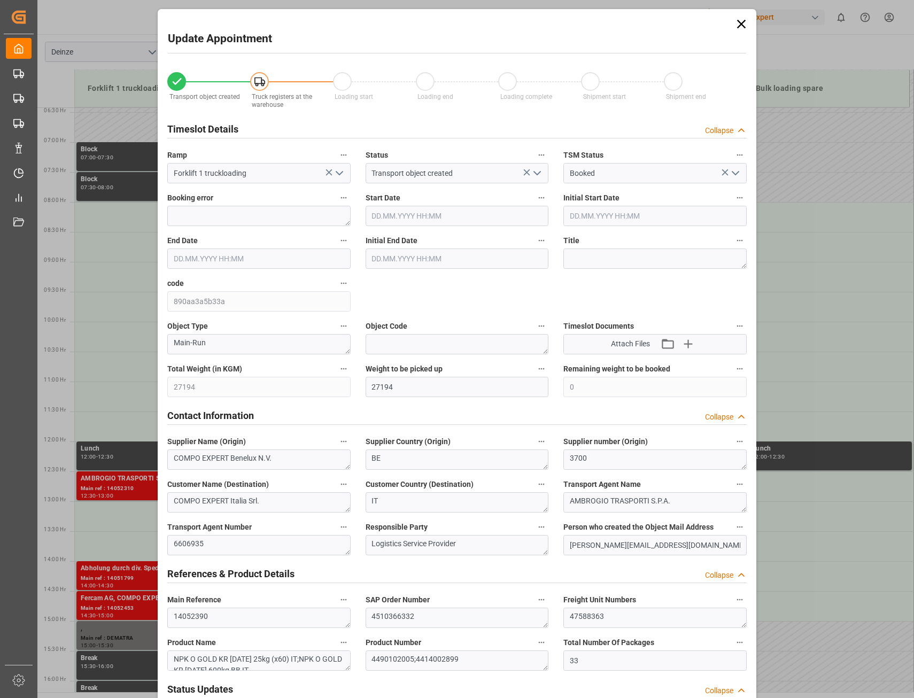
type input "[DATE] 11:00"
type input "[DATE] 11:30"
type input "[DATE] 16:00"
type input "[DATE] 09:34"
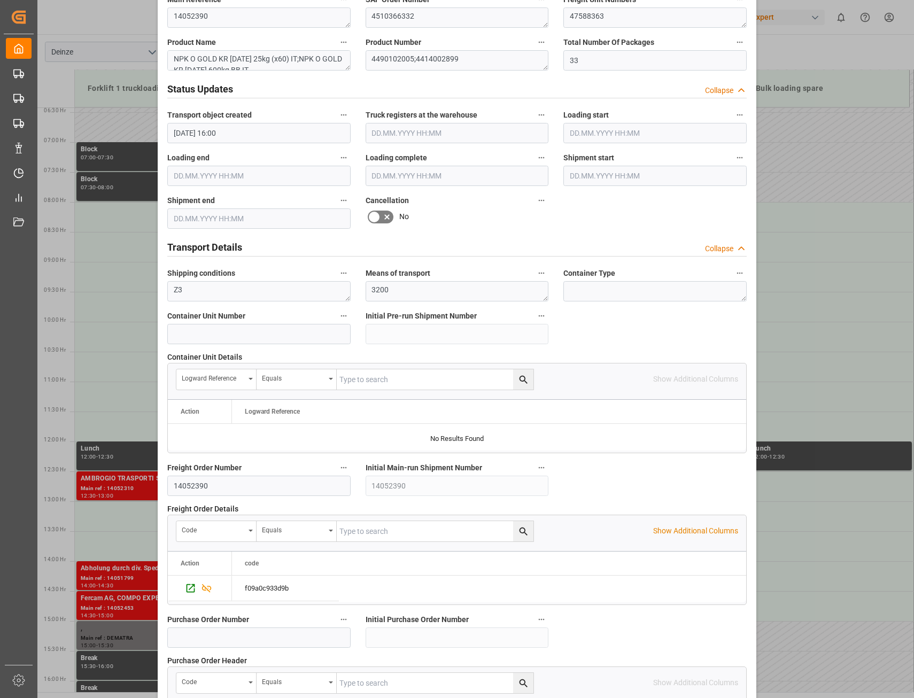
scroll to position [785, 0]
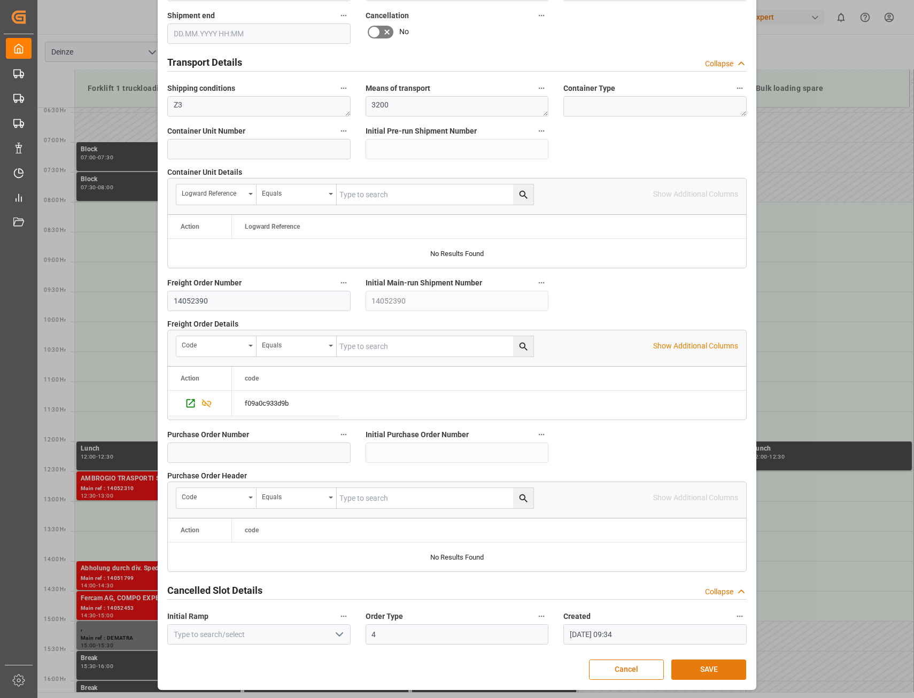
click at [718, 663] on button "SAVE" at bounding box center [709, 670] width 75 height 20
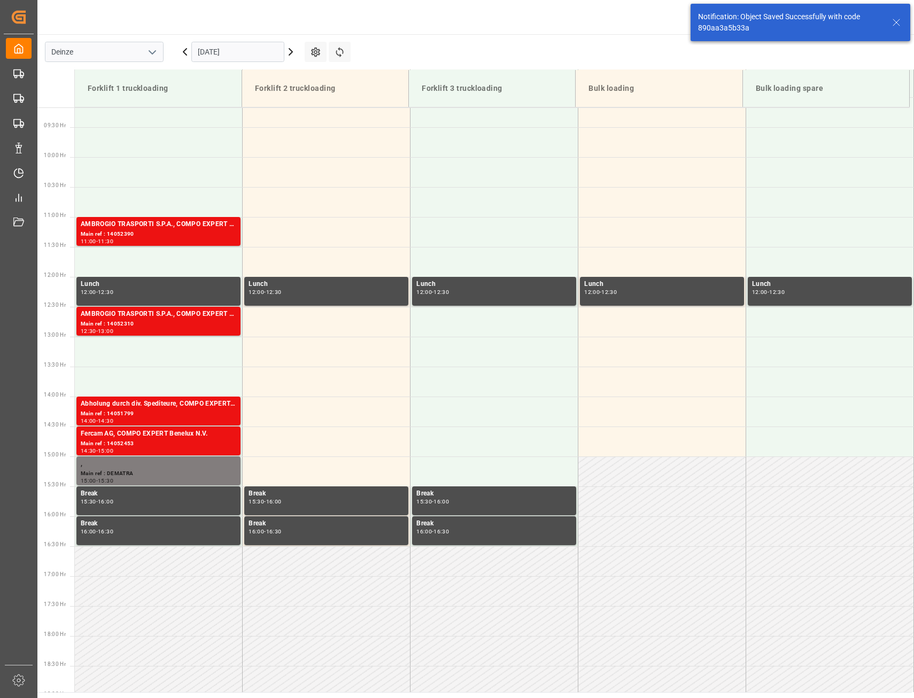
scroll to position [592, 0]
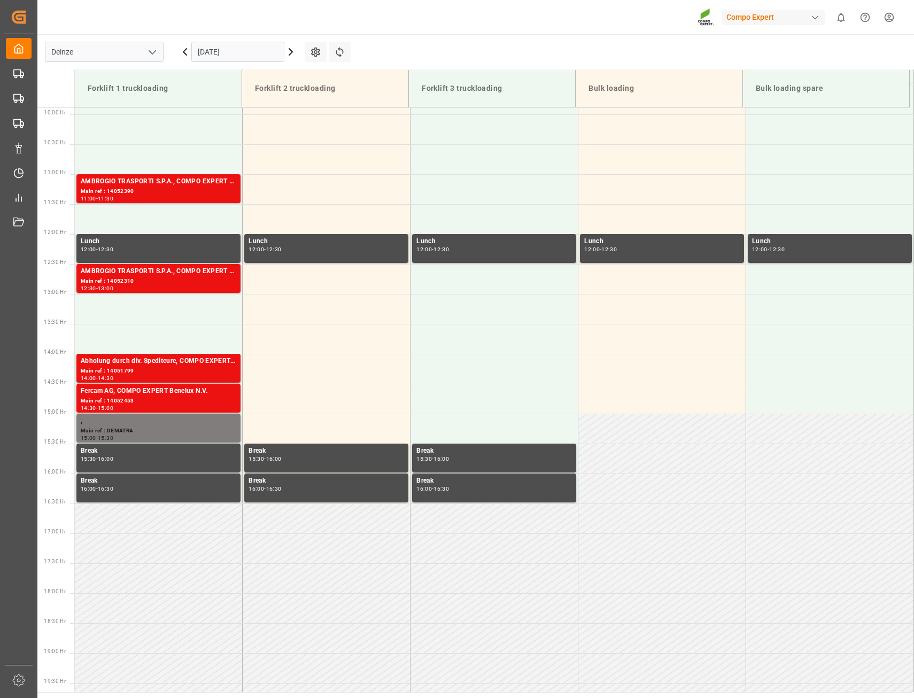
click at [226, 56] on input "[DATE]" at bounding box center [237, 52] width 93 height 20
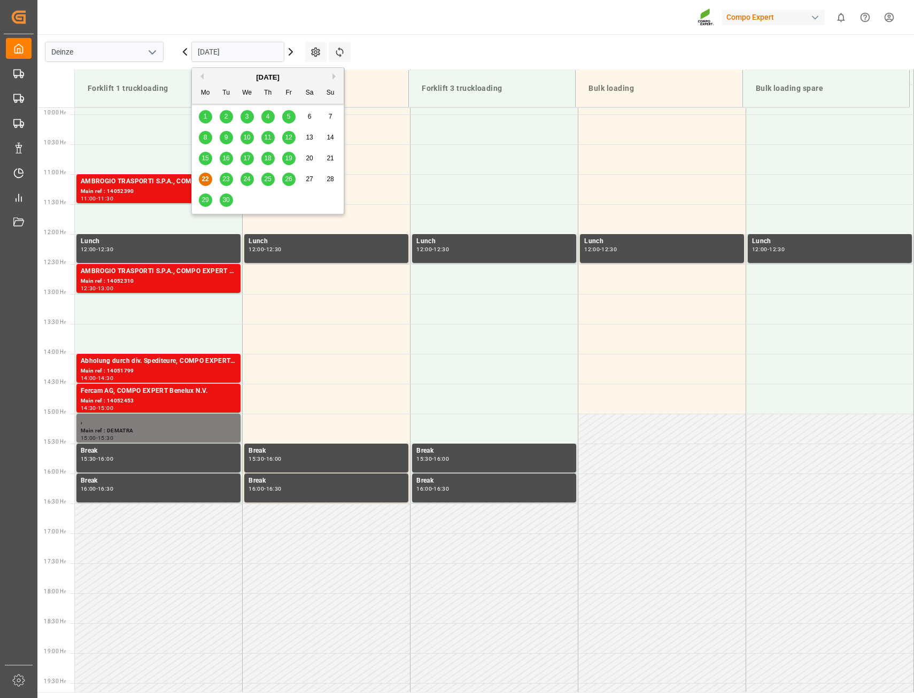
click at [251, 176] on div "24" at bounding box center [247, 179] width 13 height 13
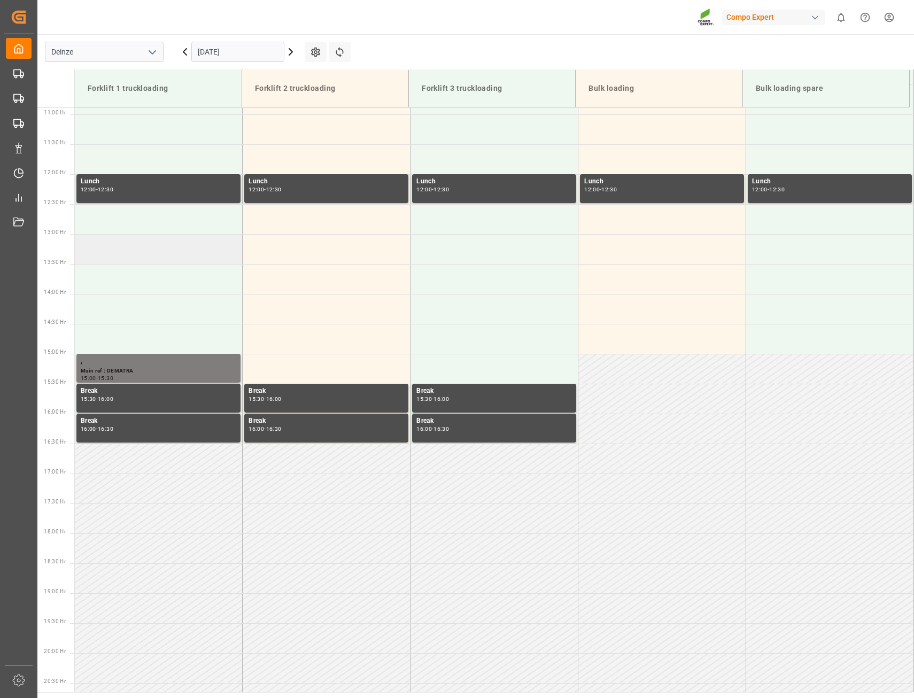
scroll to position [384, 0]
